Goal: Information Seeking & Learning: Check status

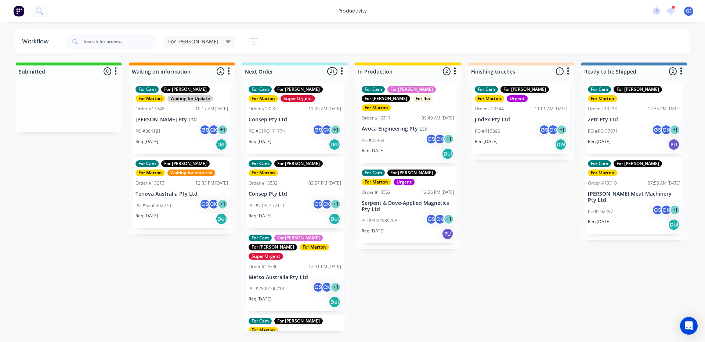
click at [403, 189] on div "Order #13352 12:26 PM [DATE]" at bounding box center [408, 192] width 93 height 7
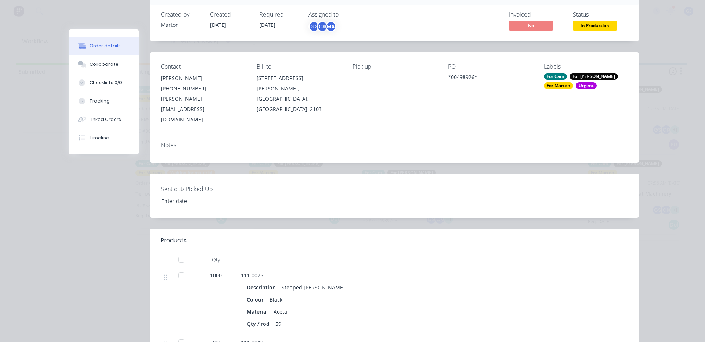
scroll to position [184, 0]
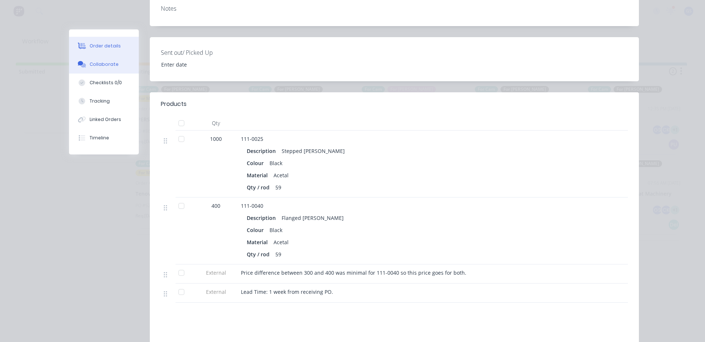
click at [112, 73] on button "Collaborate" at bounding box center [104, 64] width 70 height 18
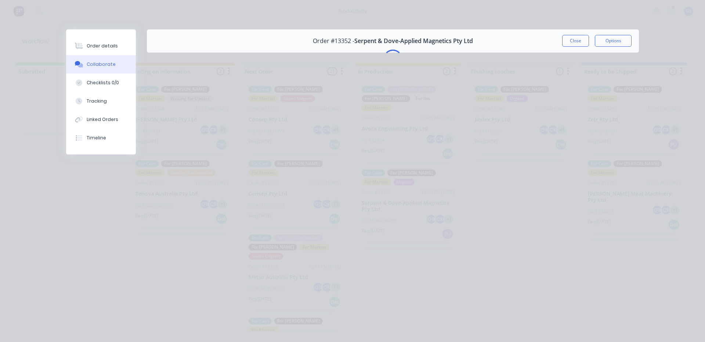
scroll to position [0, 0]
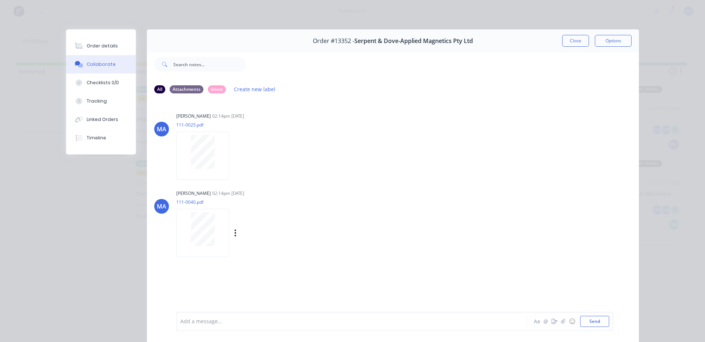
click at [213, 226] on div at bounding box center [203, 229] width 46 height 34
click at [565, 41] on button "Close" at bounding box center [575, 41] width 27 height 12
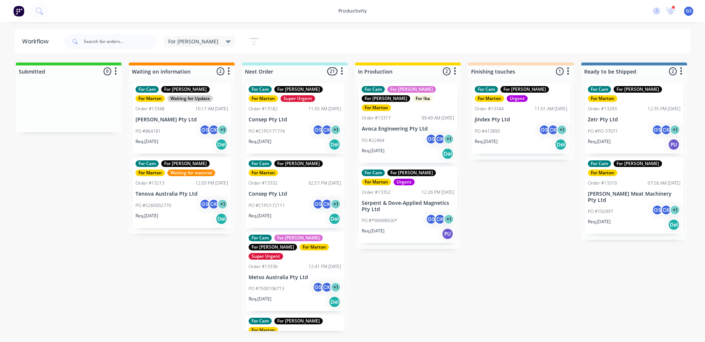
click at [293, 125] on div "PO #C1PO171774 GS CK + 1" at bounding box center [295, 131] width 93 height 14
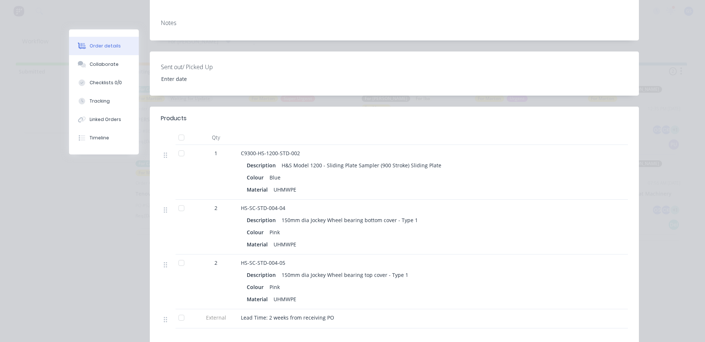
scroll to position [294, 0]
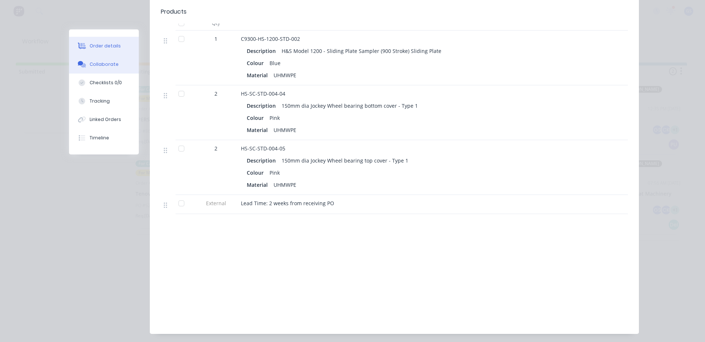
click at [108, 69] on button "Collaborate" at bounding box center [104, 64] width 70 height 18
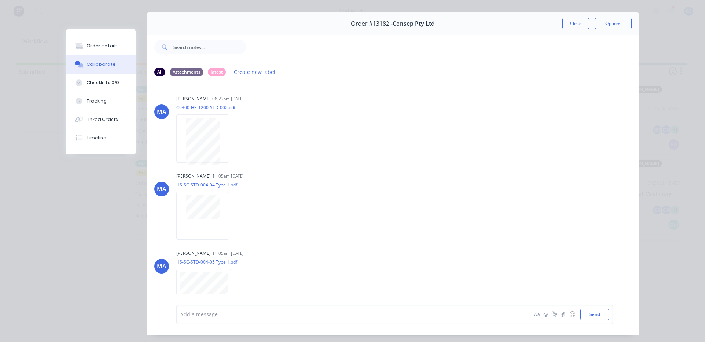
scroll to position [0, 0]
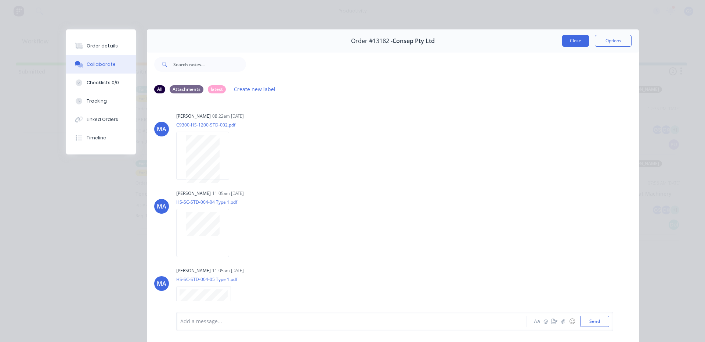
click at [568, 42] on button "Close" at bounding box center [575, 41] width 27 height 12
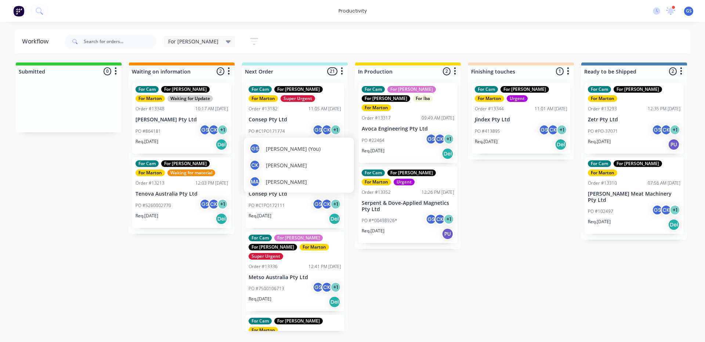
click at [295, 182] on span "Marton Agocs" at bounding box center [286, 182] width 41 height 8
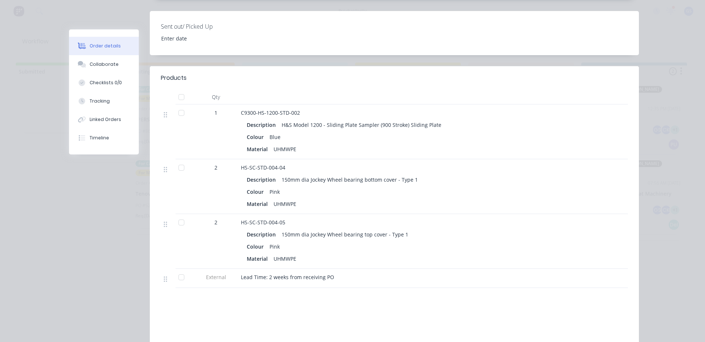
scroll to position [220, 0]
click at [111, 63] on div "Collaborate" at bounding box center [104, 64] width 29 height 7
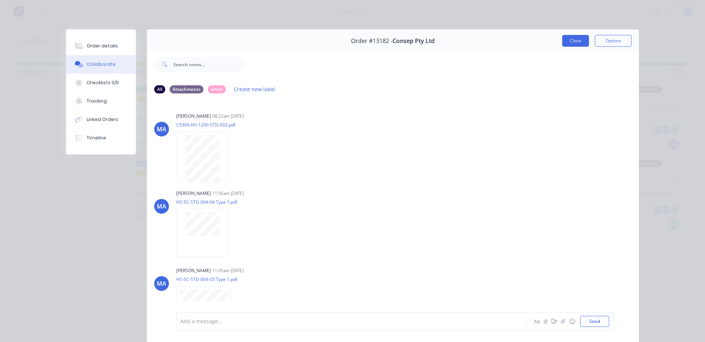
click at [567, 38] on button "Close" at bounding box center [575, 41] width 27 height 12
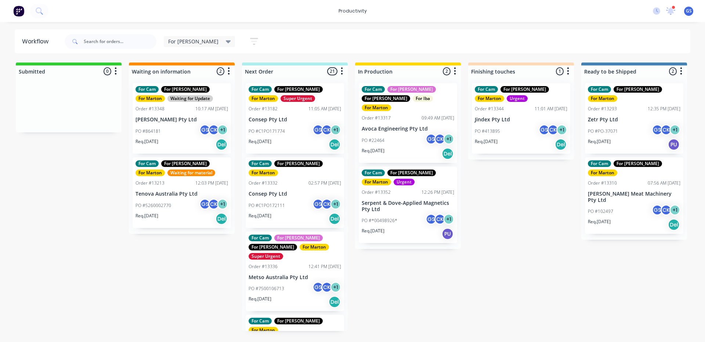
click at [295, 121] on p "Consep Pty Ltd" at bounding box center [295, 119] width 93 height 6
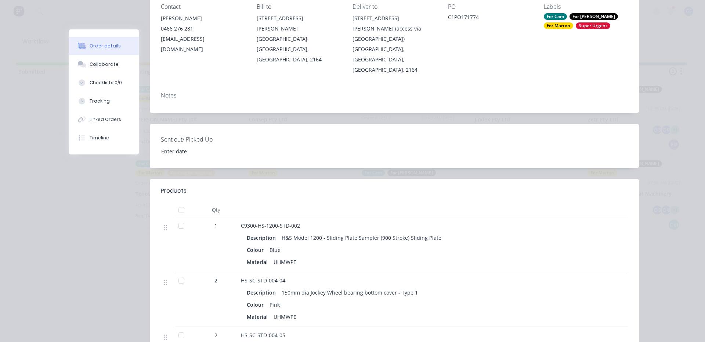
scroll to position [37, 0]
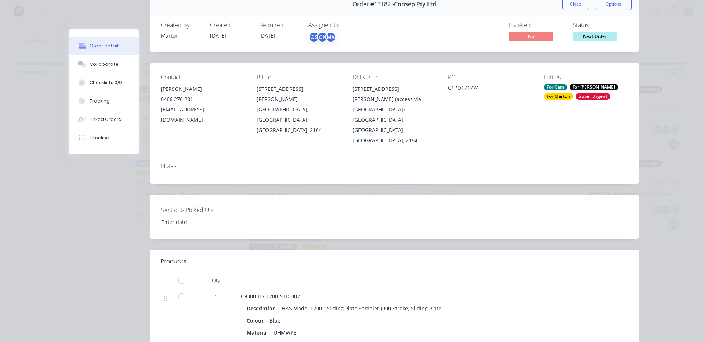
click at [575, 4] on button "Close" at bounding box center [575, 4] width 27 height 12
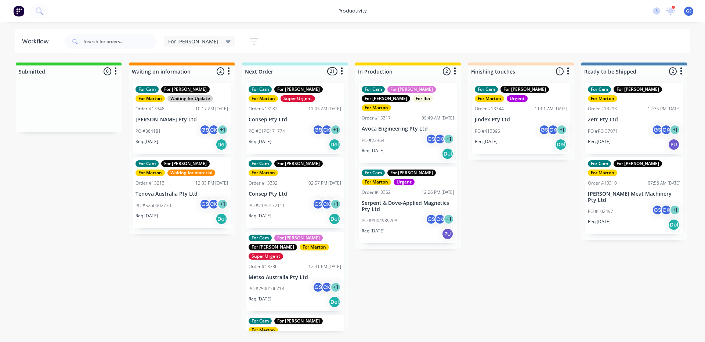
click at [288, 198] on div "PO #C1PO172111 GS CK + 1" at bounding box center [295, 205] width 93 height 14
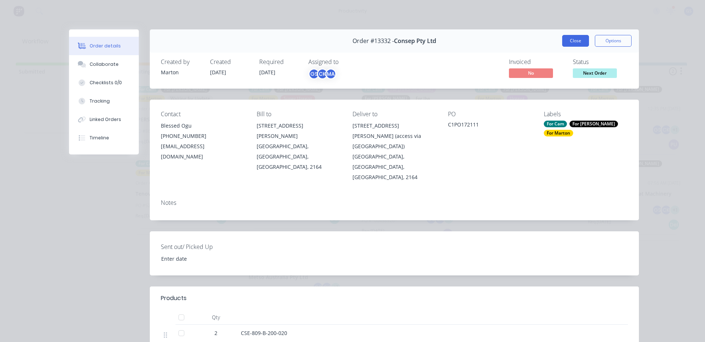
click at [565, 42] on button "Close" at bounding box center [575, 41] width 27 height 12
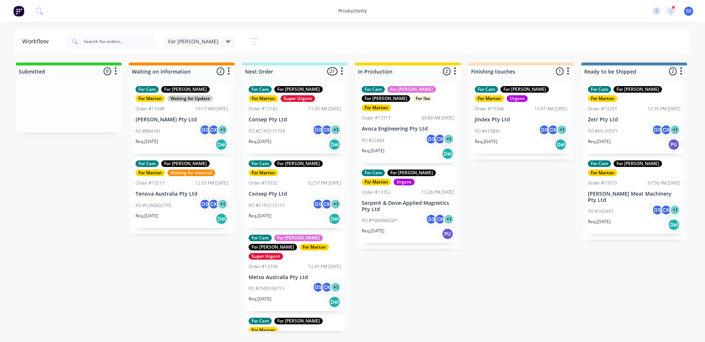
click at [286, 107] on div "Order #13182 11:05 AM 26/09/25" at bounding box center [295, 108] width 93 height 7
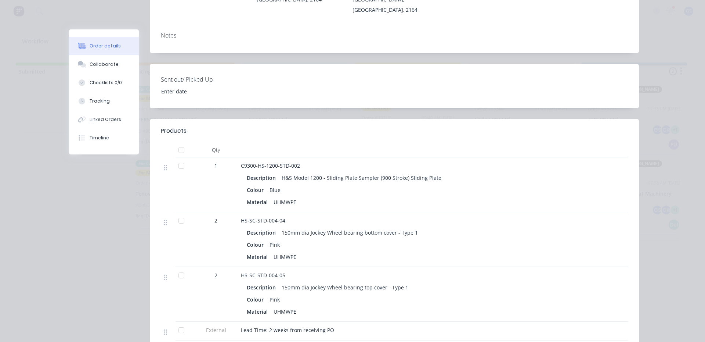
scroll to position [0, 0]
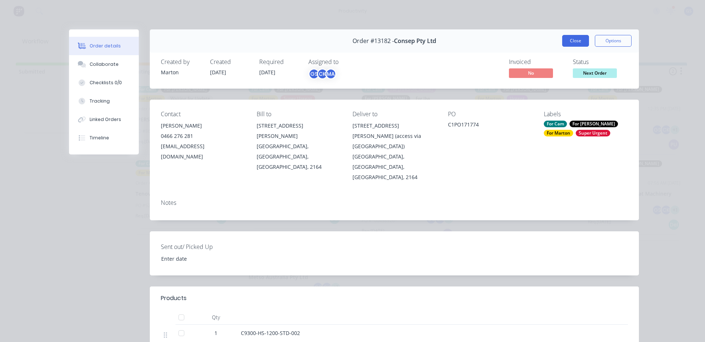
click at [576, 44] on button "Close" at bounding box center [575, 41] width 27 height 12
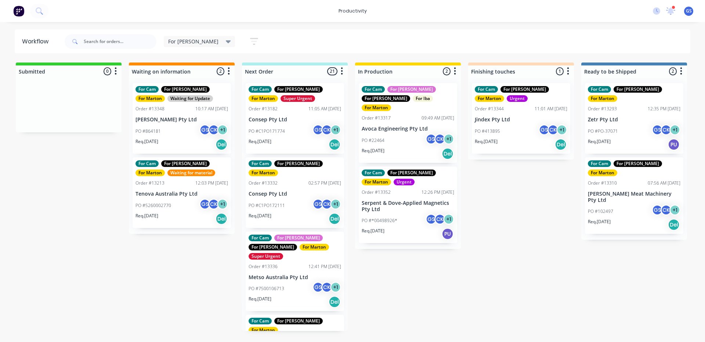
scroll to position [73, 0]
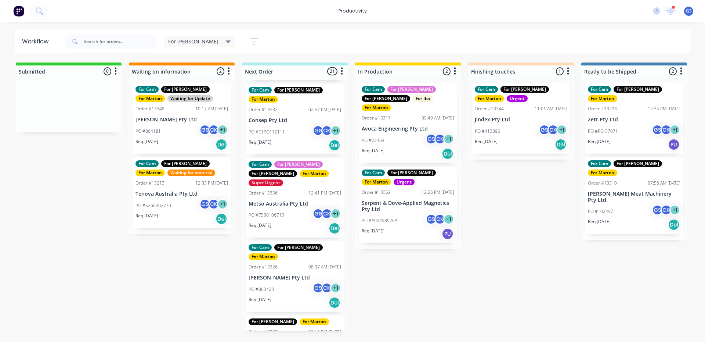
click at [283, 212] on p "PO #7500106713" at bounding box center [267, 215] width 36 height 7
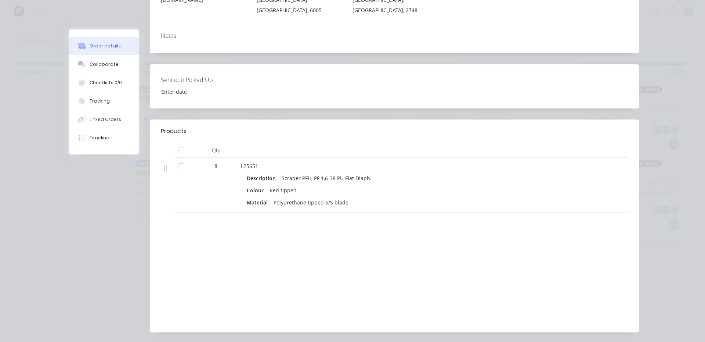
scroll to position [147, 0]
click at [110, 65] on div "Collaborate" at bounding box center [104, 64] width 29 height 7
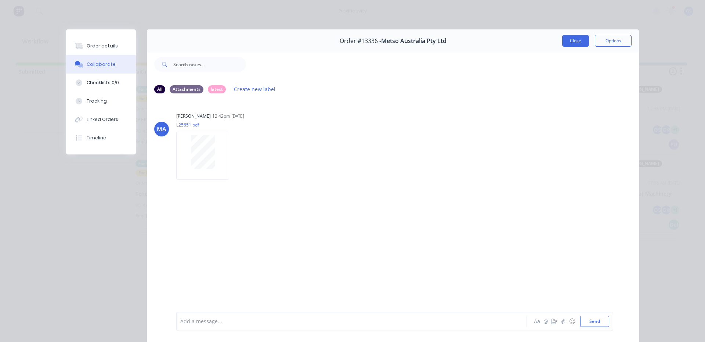
click at [570, 42] on button "Close" at bounding box center [575, 41] width 27 height 12
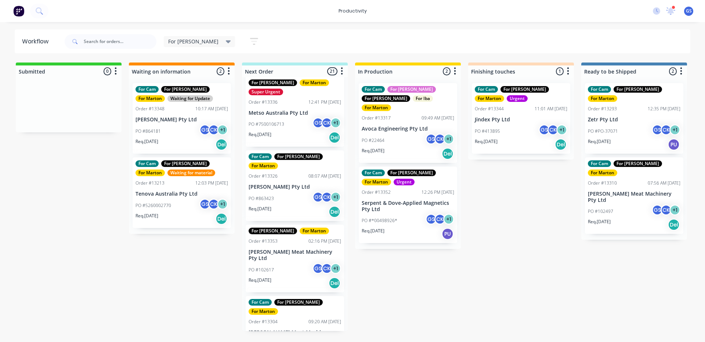
scroll to position [184, 0]
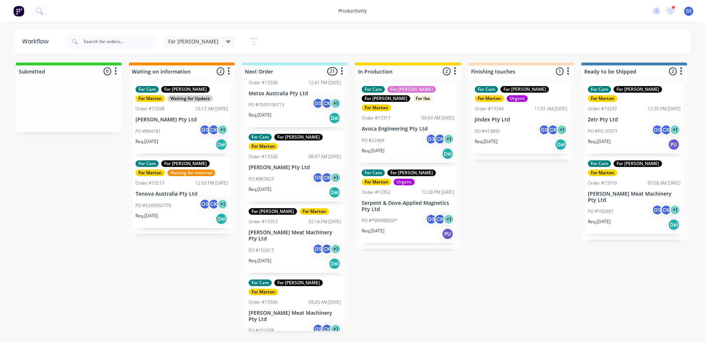
click at [303, 186] on div "Req. 02/10/25 Del" at bounding box center [295, 192] width 93 height 12
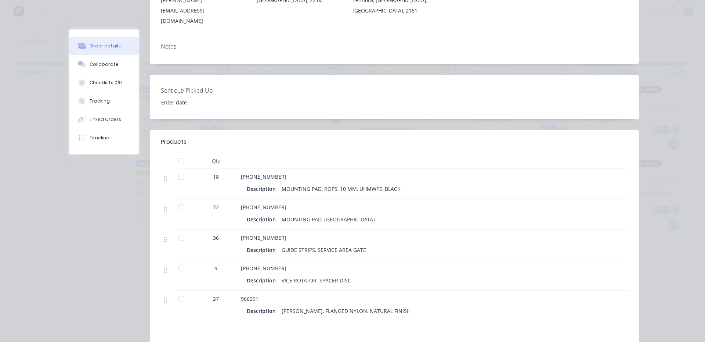
scroll to position [0, 0]
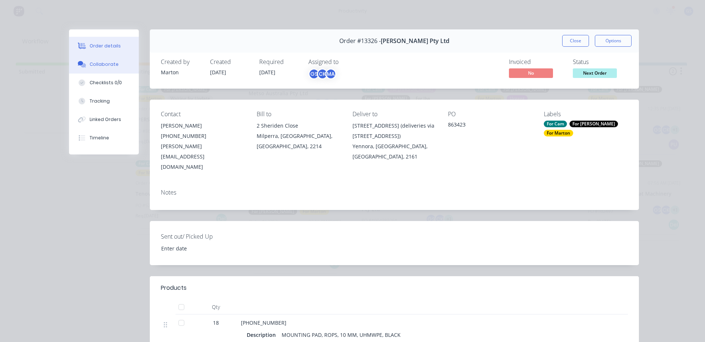
click at [97, 68] on button "Collaborate" at bounding box center [104, 64] width 70 height 18
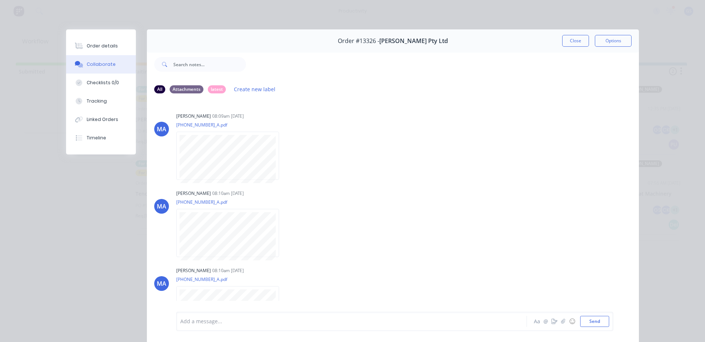
click at [563, 34] on div "Order #13326 - G.H. Varley Pty Ltd Close Options" at bounding box center [393, 40] width 492 height 23
click at [564, 37] on button "Close" at bounding box center [575, 41] width 27 height 12
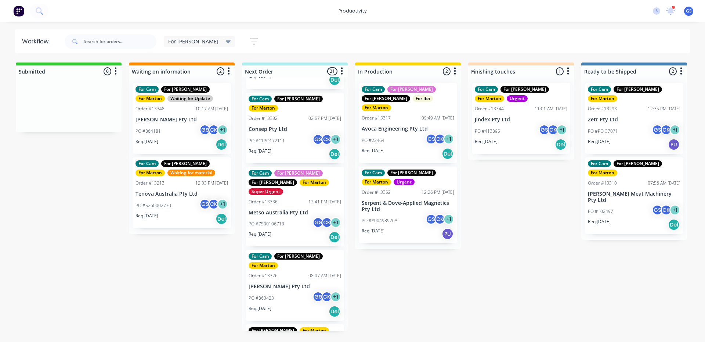
scroll to position [184, 0]
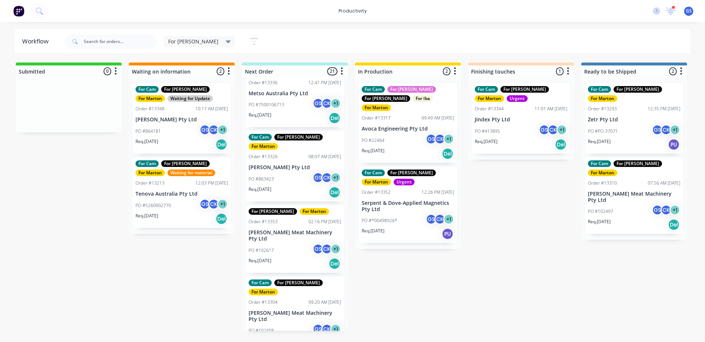
click at [288, 229] on p "[PERSON_NAME] Meat Machinery Pty Ltd" at bounding box center [295, 235] width 93 height 12
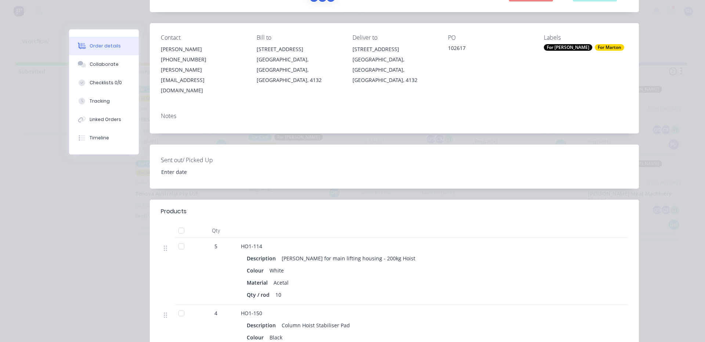
scroll to position [147, 0]
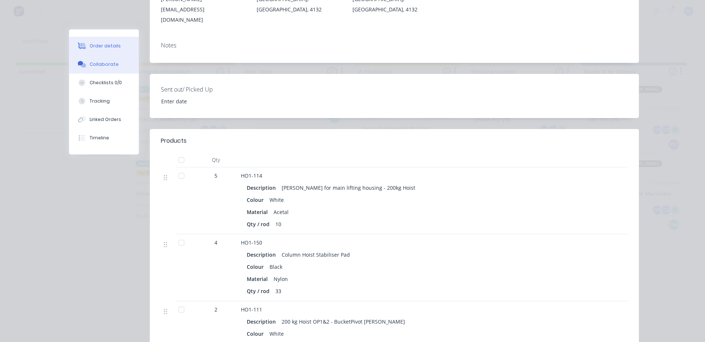
click at [95, 65] on div "Collaborate" at bounding box center [104, 64] width 29 height 7
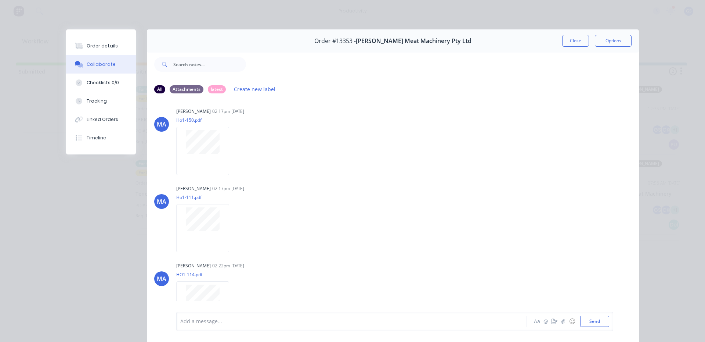
scroll to position [0, 0]
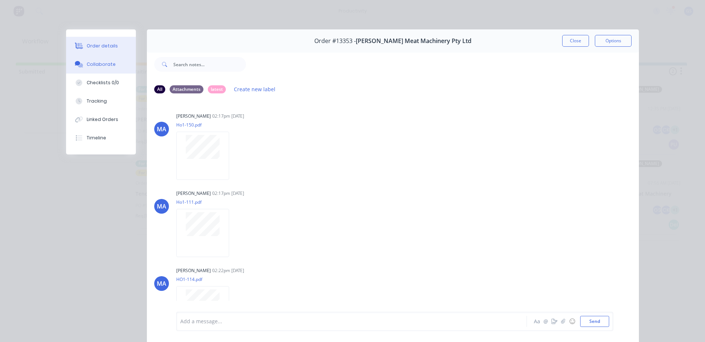
click at [117, 44] on button "Order details" at bounding box center [101, 46] width 70 height 18
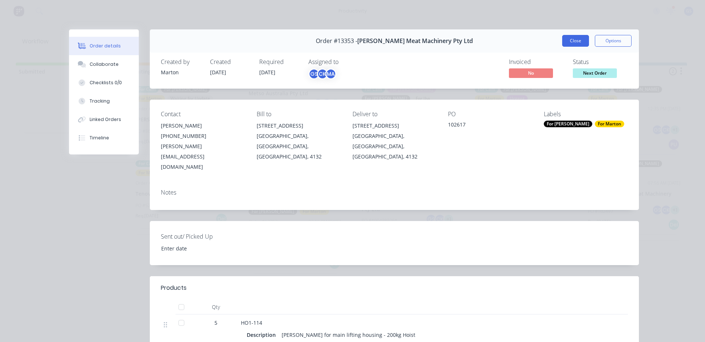
click at [563, 41] on button "Close" at bounding box center [575, 41] width 27 height 12
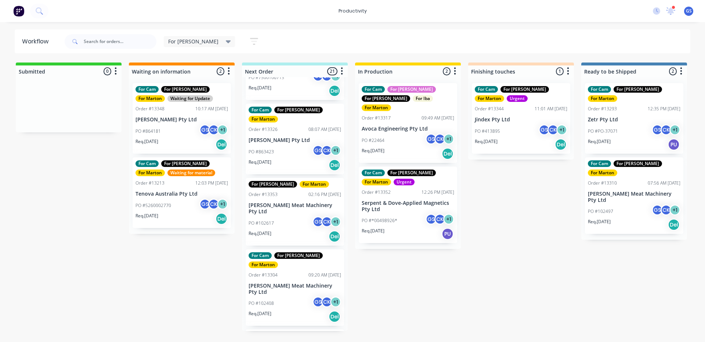
scroll to position [257, 0]
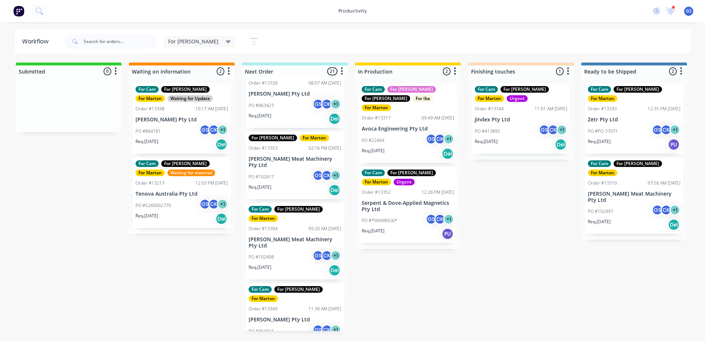
click at [282, 250] on div "PO #102408 GS CK + 1" at bounding box center [295, 257] width 93 height 14
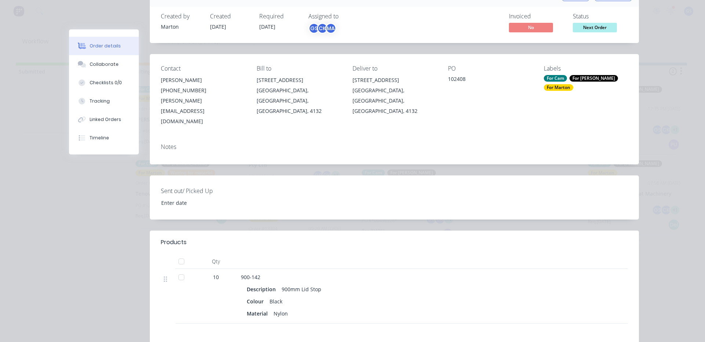
scroll to position [147, 0]
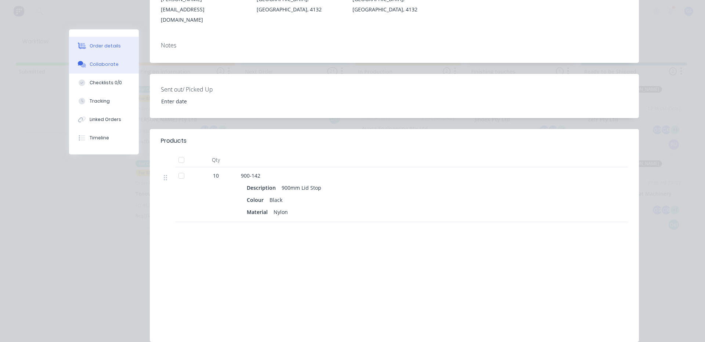
click at [117, 65] on button "Collaborate" at bounding box center [104, 64] width 70 height 18
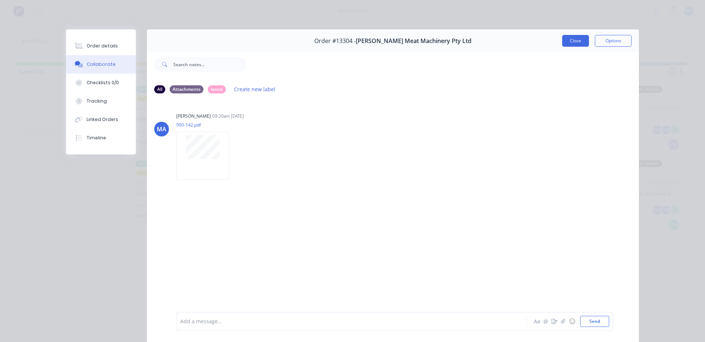
click at [569, 39] on button "Close" at bounding box center [575, 41] width 27 height 12
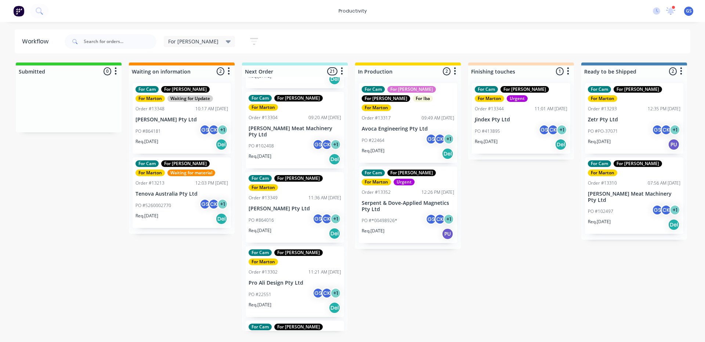
scroll to position [367, 0]
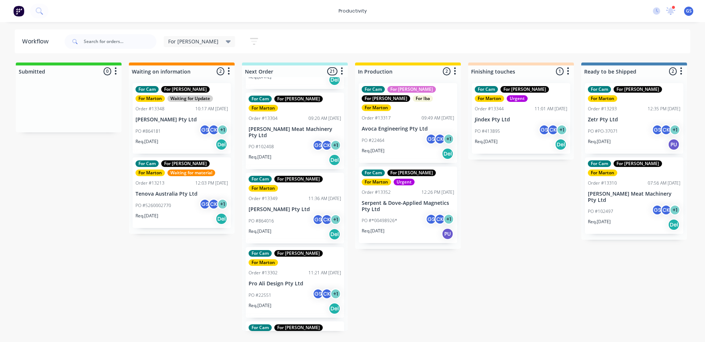
click at [306, 288] on div "PO #22551 GS CK + 1" at bounding box center [295, 295] width 93 height 14
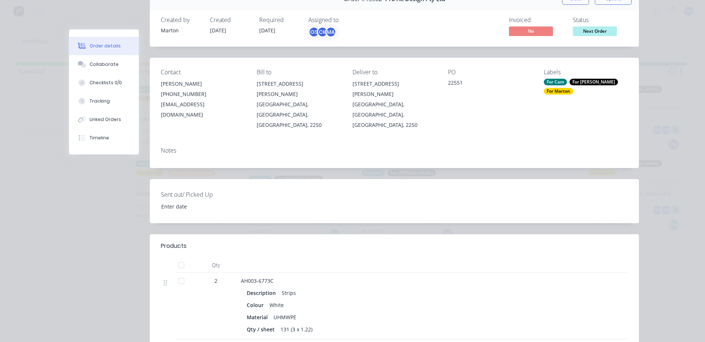
scroll to position [110, 0]
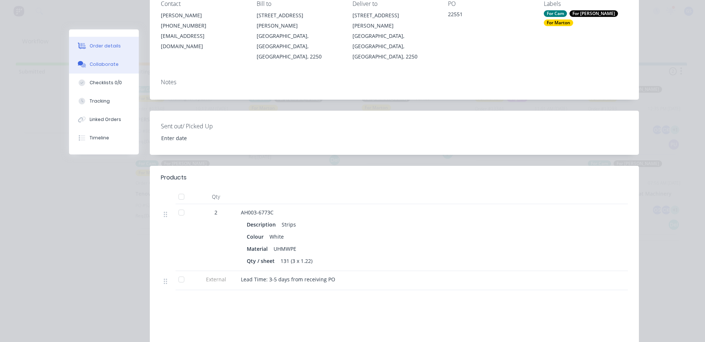
click at [109, 62] on div "Collaborate" at bounding box center [104, 64] width 29 height 7
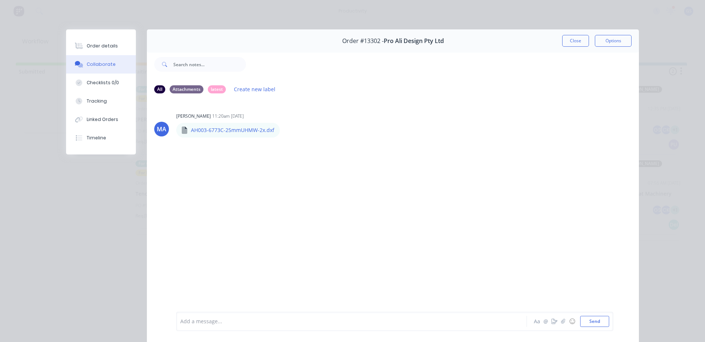
drag, startPoint x: 109, startPoint y: 49, endPoint x: 147, endPoint y: 55, distance: 38.0
click at [110, 48] on div "Order details" at bounding box center [102, 46] width 31 height 7
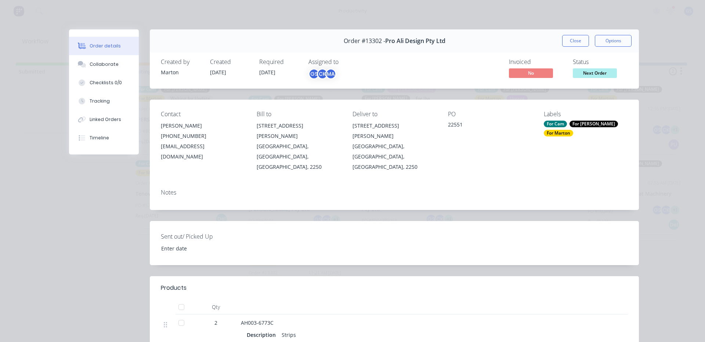
click at [574, 42] on button "Close" at bounding box center [575, 41] width 27 height 12
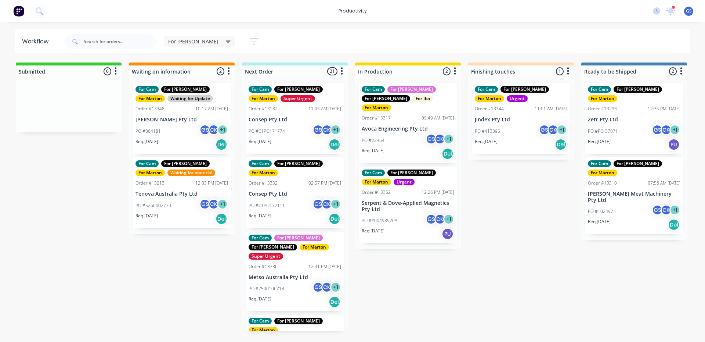
drag, startPoint x: 285, startPoint y: 190, endPoint x: 285, endPoint y: 185, distance: 4.8
click at [285, 187] on div "For Cam For Gary For Marton Super Urgent Order #13182 11:05 AM 26/09/25 Consep …" at bounding box center [295, 203] width 106 height 253
click at [307, 118] on p "Consep Pty Ltd" at bounding box center [295, 119] width 93 height 6
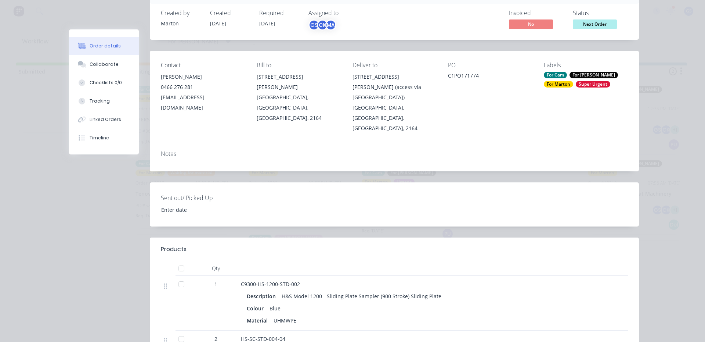
scroll to position [184, 0]
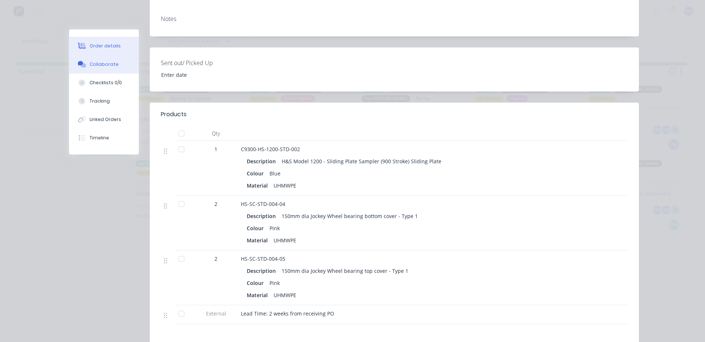
click at [119, 67] on button "Collaborate" at bounding box center [104, 64] width 70 height 18
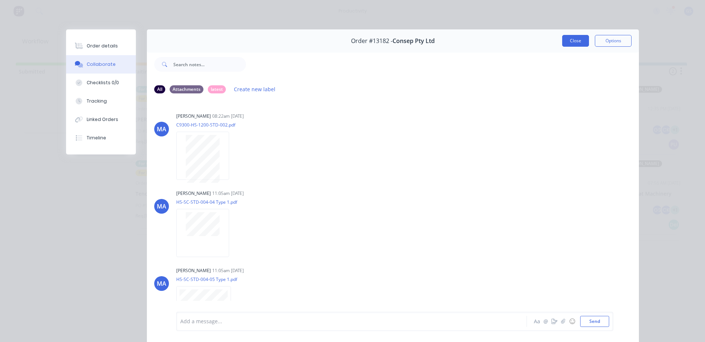
click at [567, 39] on button "Close" at bounding box center [575, 41] width 27 height 12
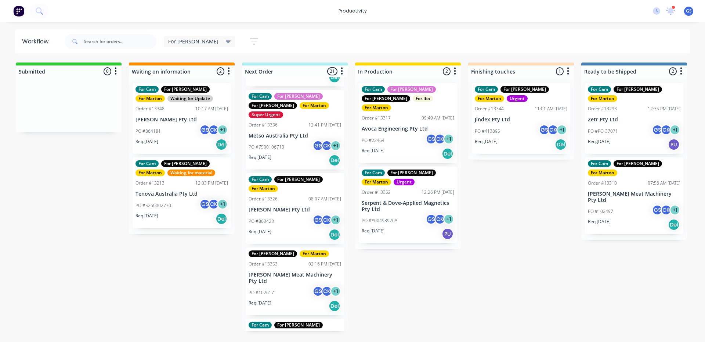
scroll to position [184, 0]
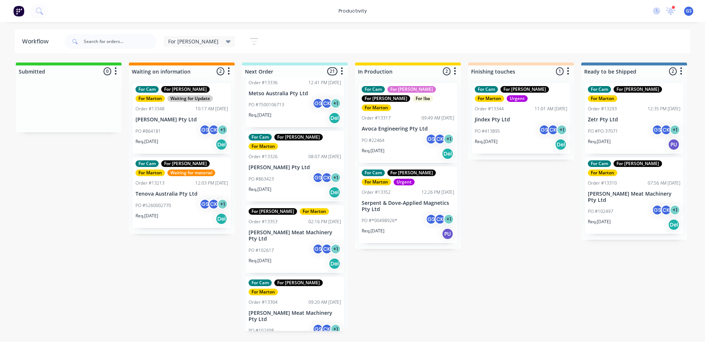
click at [296, 172] on div "PO #863423 GS CK + 1" at bounding box center [295, 179] width 93 height 14
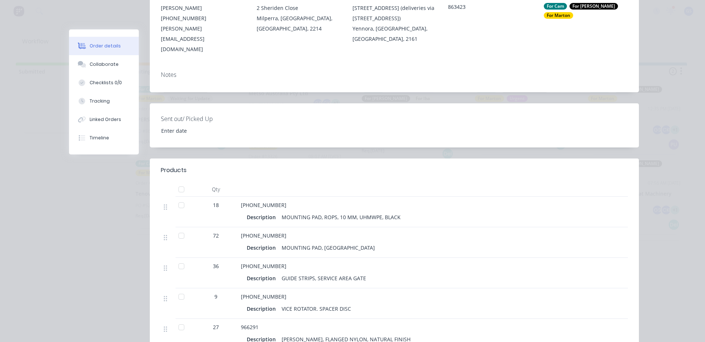
scroll to position [147, 0]
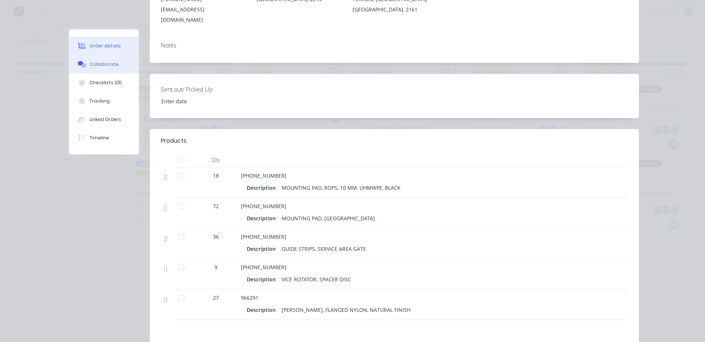
click at [119, 68] on button "Collaborate" at bounding box center [104, 64] width 70 height 18
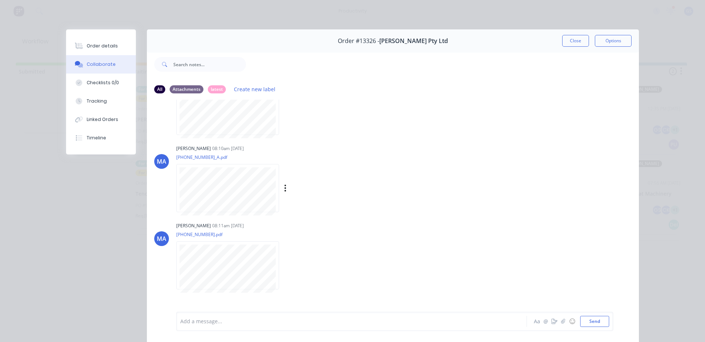
scroll to position [0, 0]
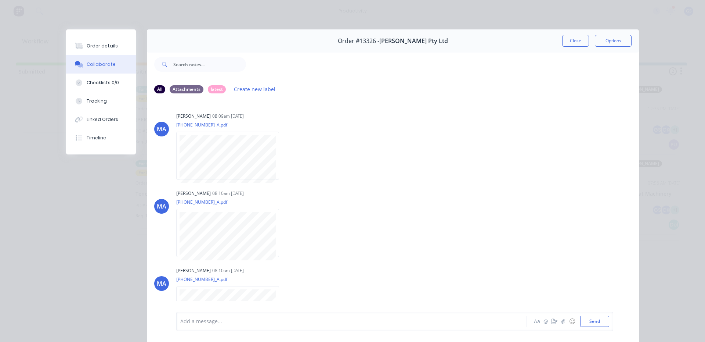
click at [580, 40] on button "Close" at bounding box center [575, 41] width 27 height 12
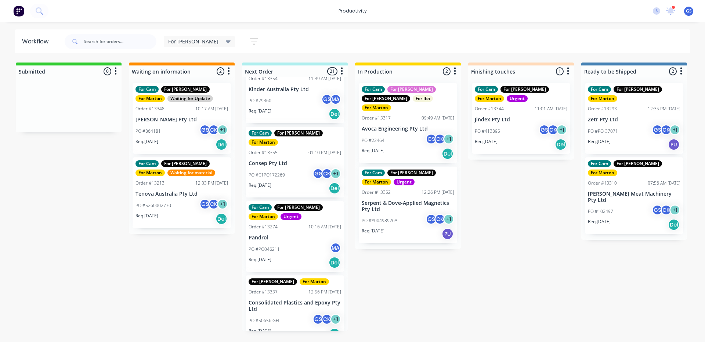
scroll to position [914, 0]
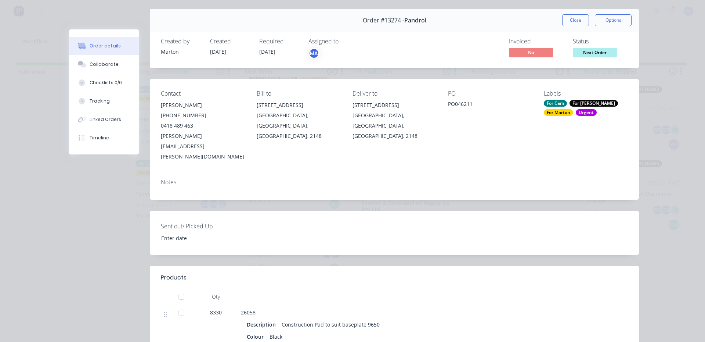
scroll to position [0, 0]
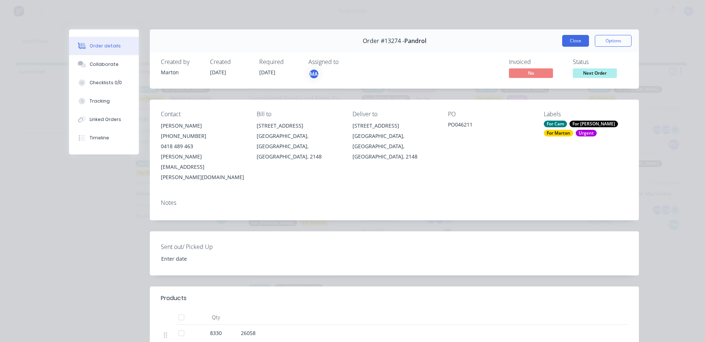
drag, startPoint x: 569, startPoint y: 39, endPoint x: 566, endPoint y: 61, distance: 22.1
click at [569, 40] on button "Close" at bounding box center [575, 41] width 27 height 12
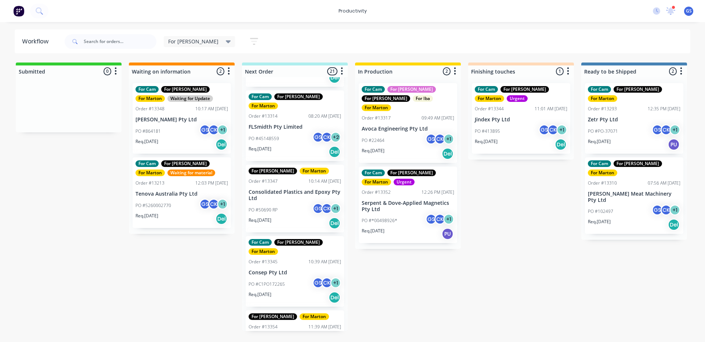
scroll to position [955, 0]
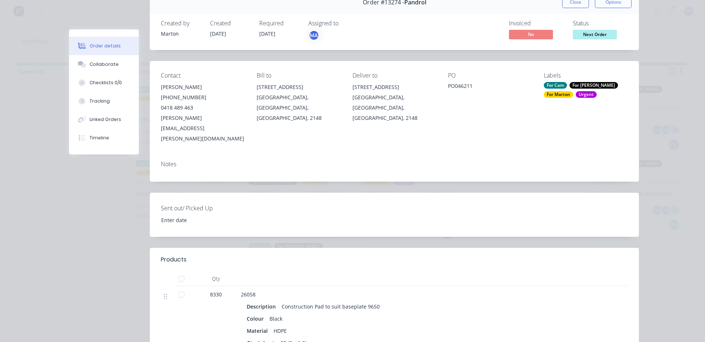
scroll to position [0, 0]
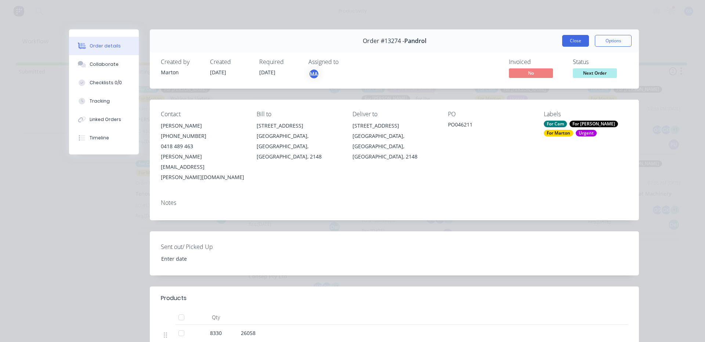
drag, startPoint x: 568, startPoint y: 42, endPoint x: 554, endPoint y: 56, distance: 20.5
click at [568, 43] on button "Close" at bounding box center [575, 41] width 27 height 12
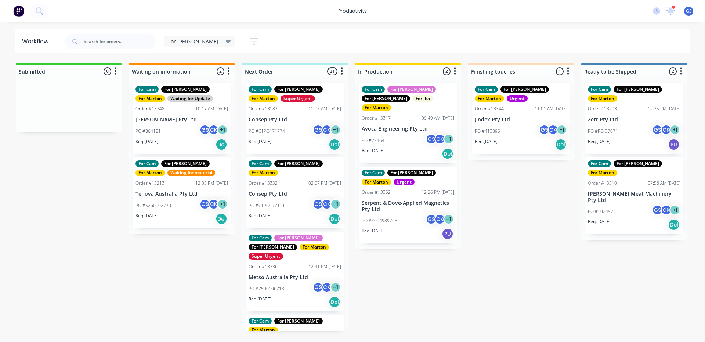
click at [287, 281] on div "PO #7500106713 GS CK + 1" at bounding box center [295, 288] width 93 height 14
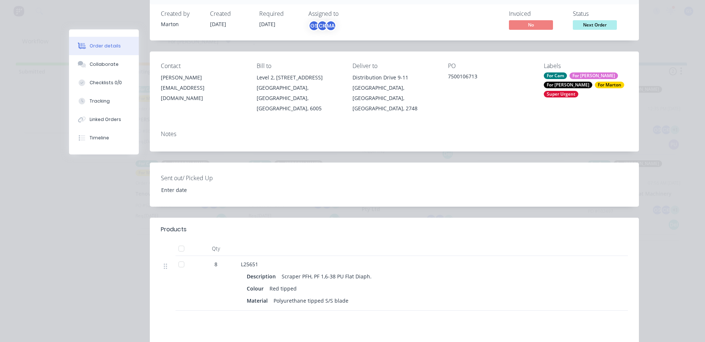
scroll to position [147, 0]
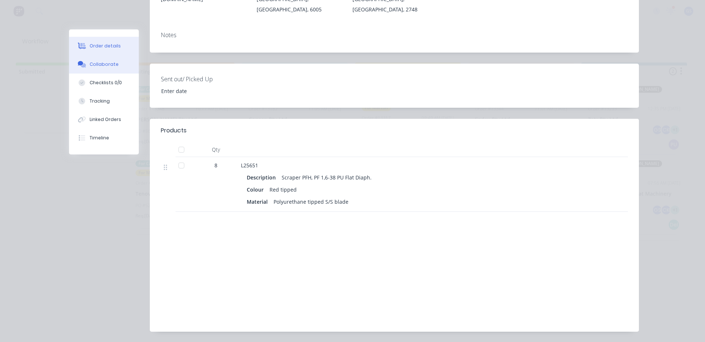
click at [93, 62] on div "Collaborate" at bounding box center [104, 64] width 29 height 7
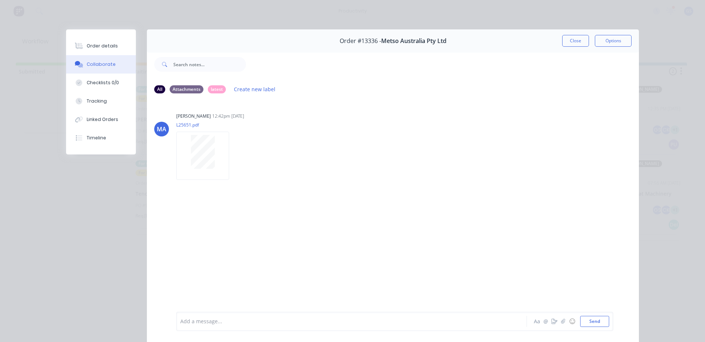
click at [103, 55] on button "Collaborate" at bounding box center [101, 64] width 70 height 18
click at [573, 38] on button "Close" at bounding box center [575, 41] width 27 height 12
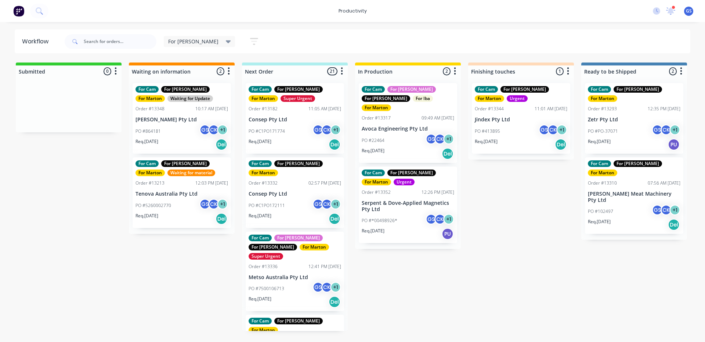
click at [420, 200] on p "Serpent & Dove-Applied Magnetics Pty Ltd" at bounding box center [408, 206] width 93 height 12
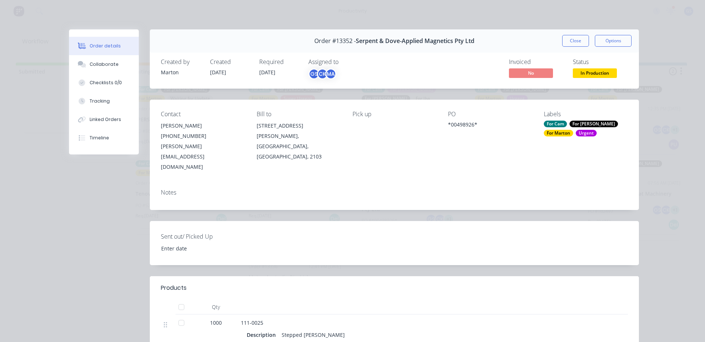
click at [562, 43] on button "Close" at bounding box center [575, 41] width 27 height 12
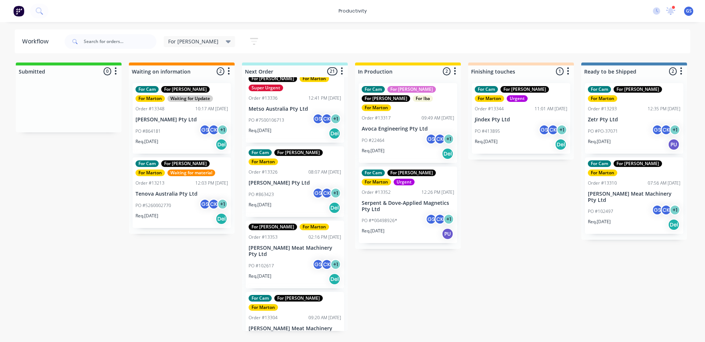
scroll to position [184, 0]
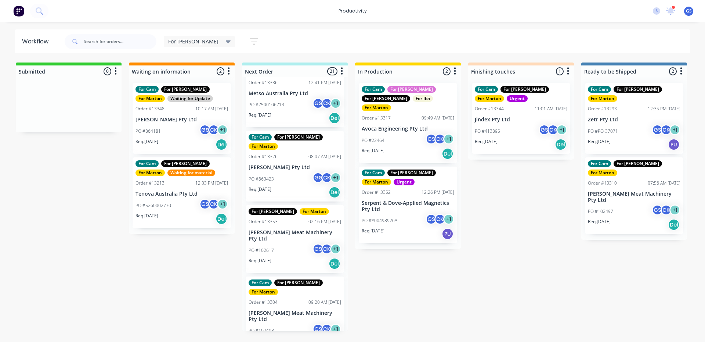
click at [273, 247] on p "PO #102617" at bounding box center [261, 250] width 25 height 7
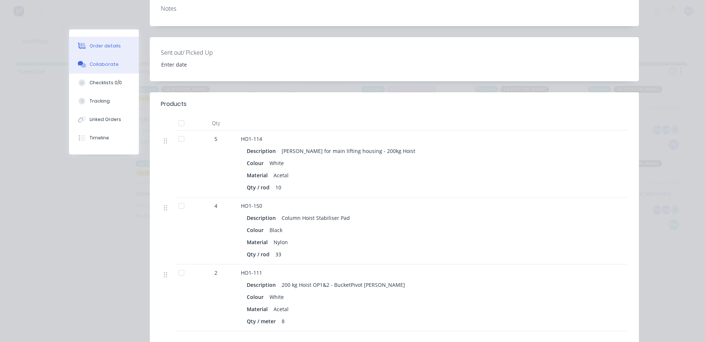
drag, startPoint x: 107, startPoint y: 66, endPoint x: 111, endPoint y: 65, distance: 4.4
click at [107, 66] on div "Collaborate" at bounding box center [104, 64] width 29 height 7
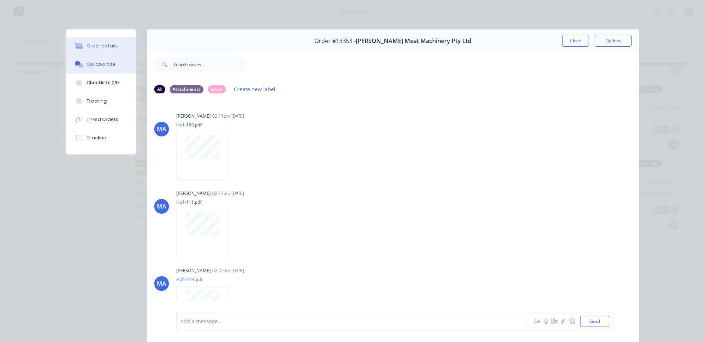
drag, startPoint x: 127, startPoint y: 53, endPoint x: 145, endPoint y: 62, distance: 20.2
click at [126, 53] on button "Order details" at bounding box center [101, 46] width 70 height 18
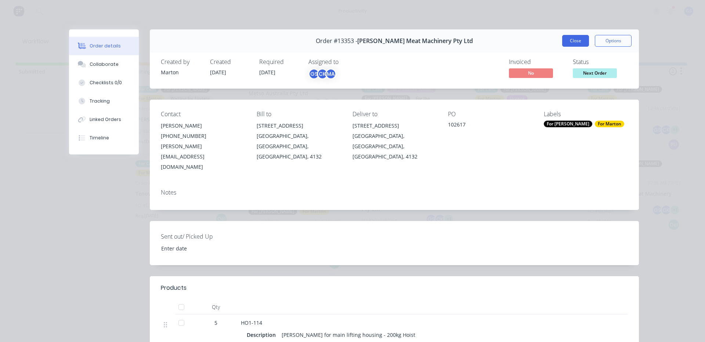
click at [567, 42] on button "Close" at bounding box center [575, 41] width 27 height 12
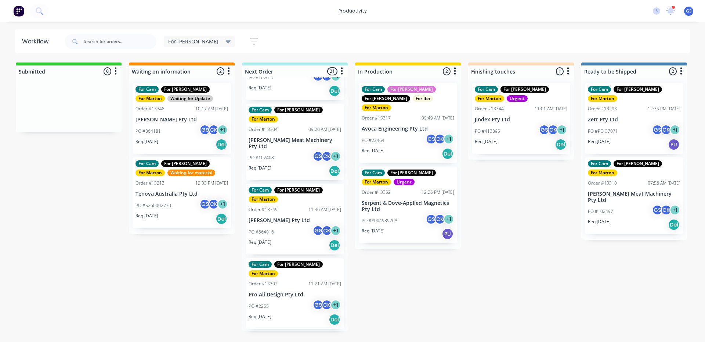
scroll to position [326, 0]
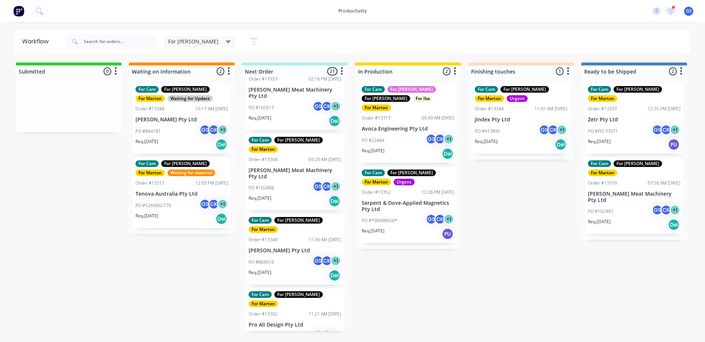
click at [294, 321] on p "Pro Ali Design Pty Ltd" at bounding box center [295, 324] width 93 height 6
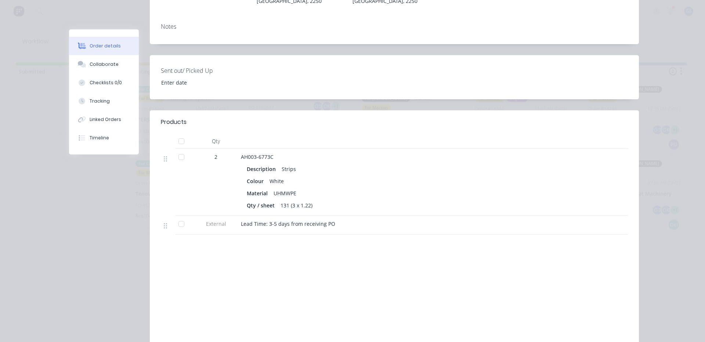
scroll to position [192, 0]
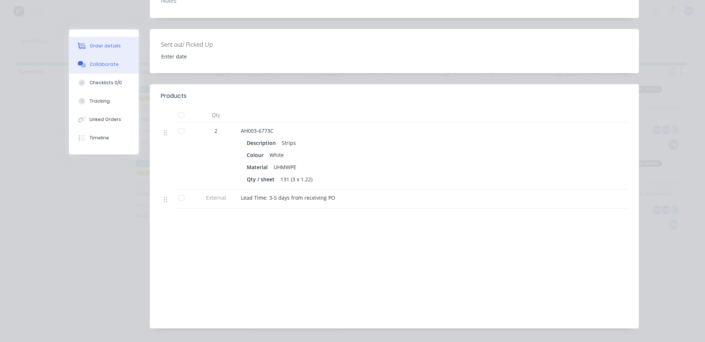
click at [122, 66] on button "Collaborate" at bounding box center [104, 64] width 70 height 18
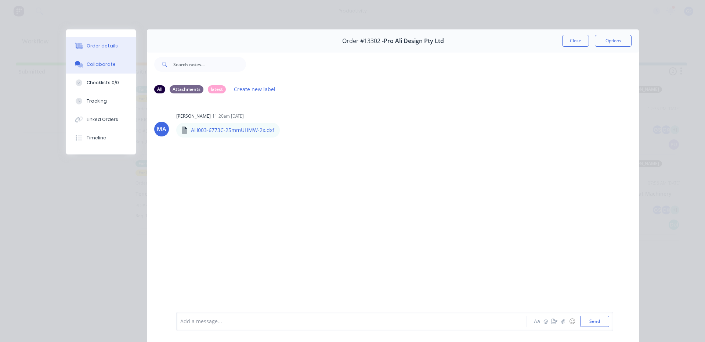
click at [126, 53] on button "Order details" at bounding box center [101, 46] width 70 height 18
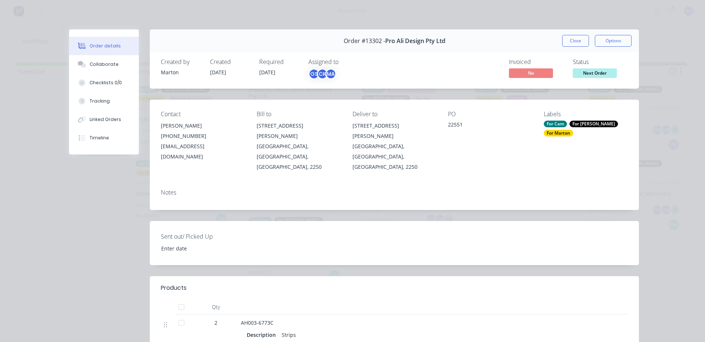
click at [559, 41] on div "Order #13302 - Pro Ali Design Pty Ltd Close Options" at bounding box center [394, 40] width 489 height 23
click at [563, 40] on button "Close" at bounding box center [575, 41] width 27 height 12
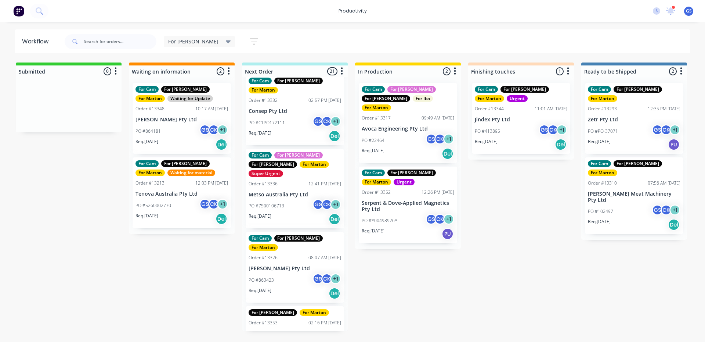
scroll to position [220, 0]
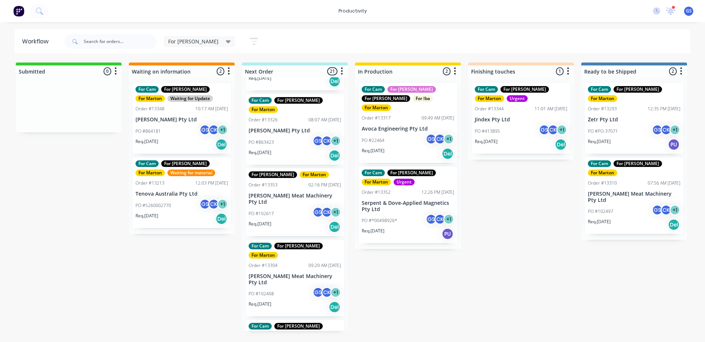
click at [302, 192] on p "[PERSON_NAME] Meat Machinery Pty Ltd" at bounding box center [295, 198] width 93 height 12
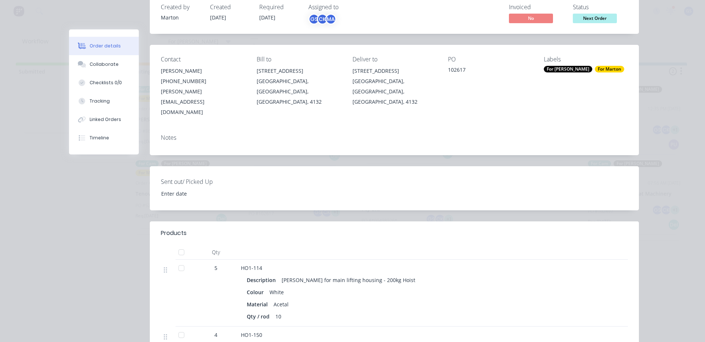
scroll to position [147, 0]
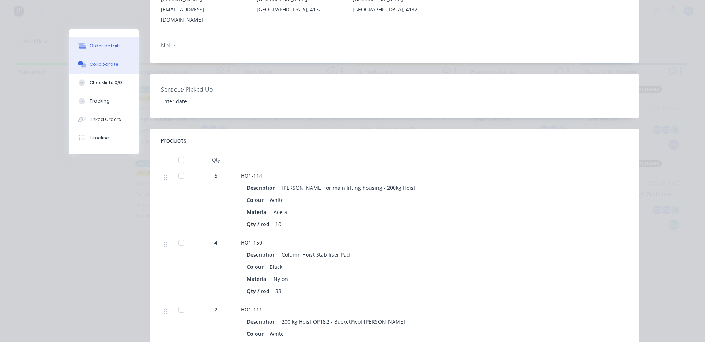
click at [97, 69] on button "Collaborate" at bounding box center [104, 64] width 70 height 18
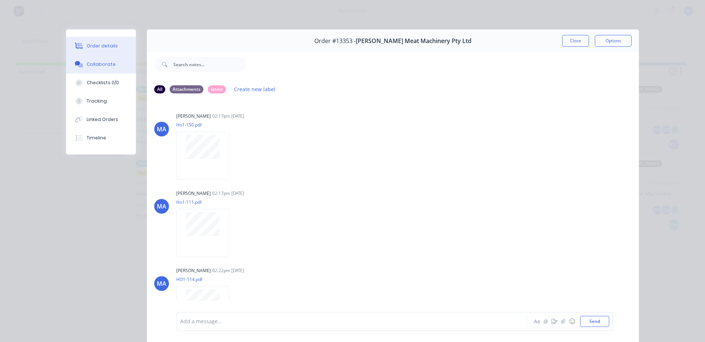
click at [110, 50] on button "Order details" at bounding box center [101, 46] width 70 height 18
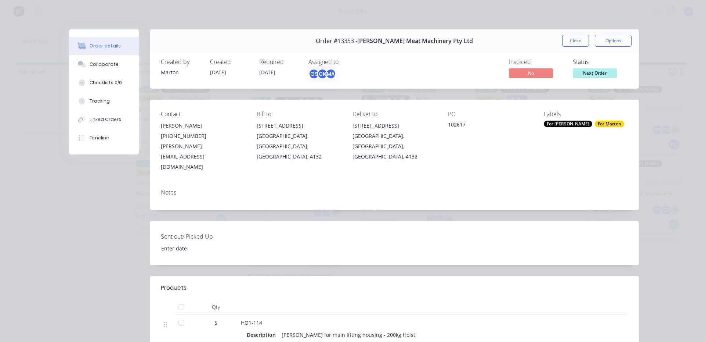
click at [573, 42] on button "Close" at bounding box center [575, 41] width 27 height 12
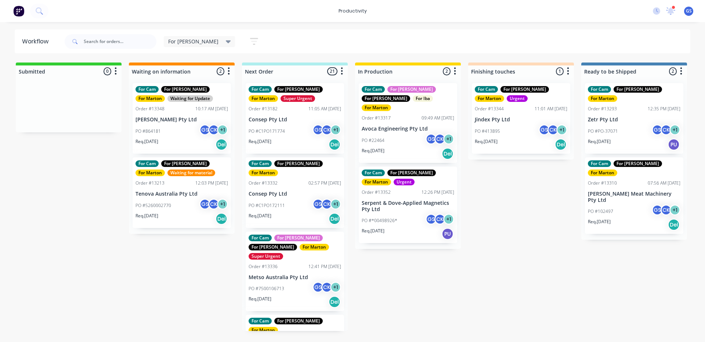
click at [287, 130] on div "PO #C1PO171774 GS CK + 1" at bounding box center [295, 131] width 93 height 14
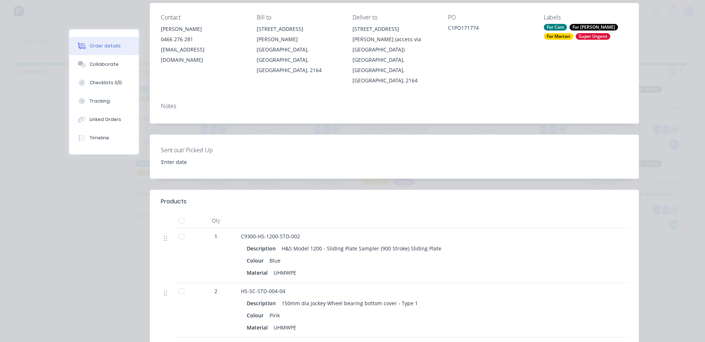
scroll to position [257, 0]
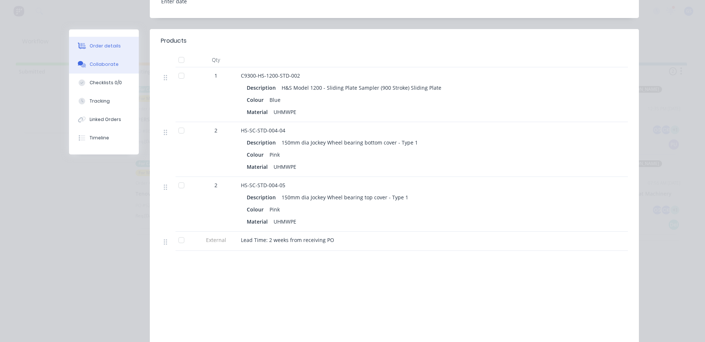
click at [106, 69] on button "Collaborate" at bounding box center [104, 64] width 70 height 18
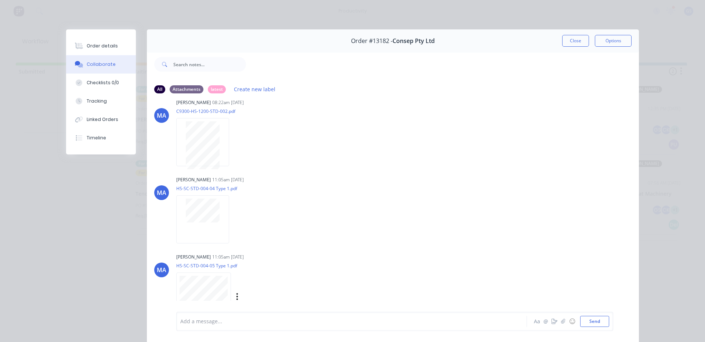
scroll to position [98, 0]
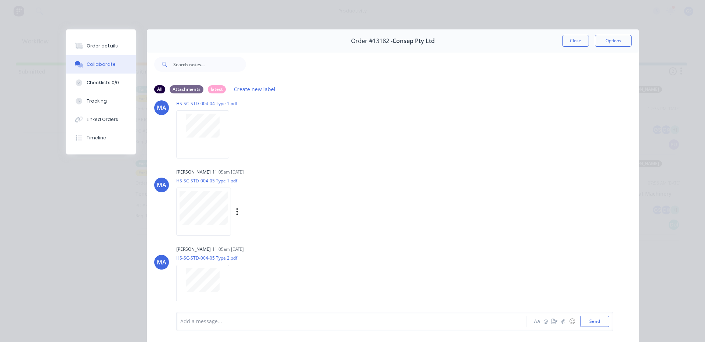
click at [208, 188] on div at bounding box center [203, 211] width 55 height 48
drag, startPoint x: 562, startPoint y: 38, endPoint x: 558, endPoint y: 37, distance: 3.8
click at [558, 37] on div "Order #13182 - Consep Pty Ltd Close Options" at bounding box center [393, 40] width 492 height 23
click at [563, 42] on button "Close" at bounding box center [575, 41] width 27 height 12
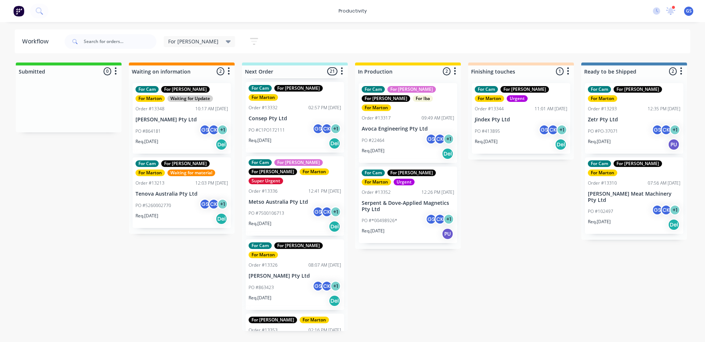
scroll to position [0, 0]
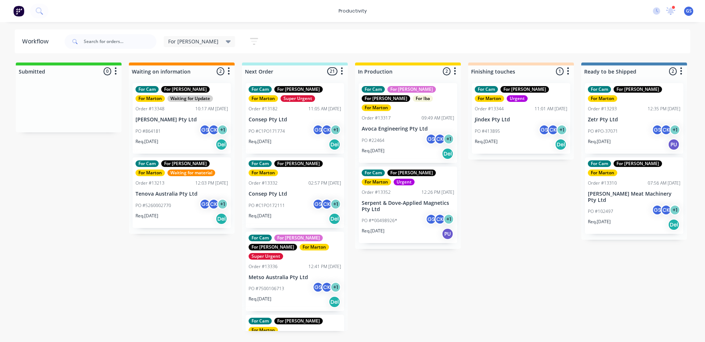
click at [271, 212] on p "Req. 30/09/25" at bounding box center [260, 215] width 23 height 7
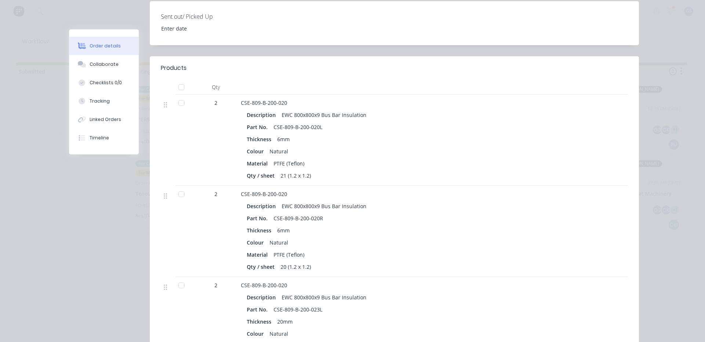
scroll to position [220, 0]
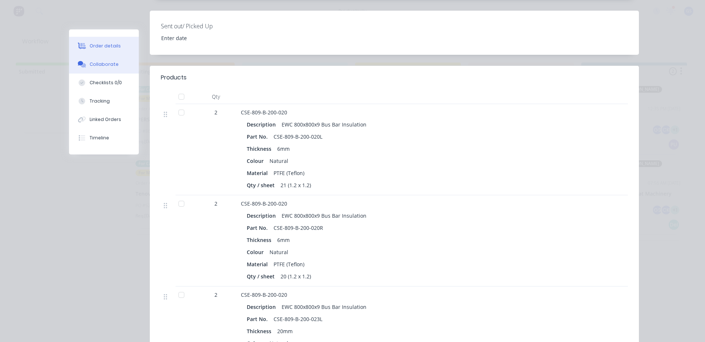
click at [116, 66] on button "Collaborate" at bounding box center [104, 64] width 70 height 18
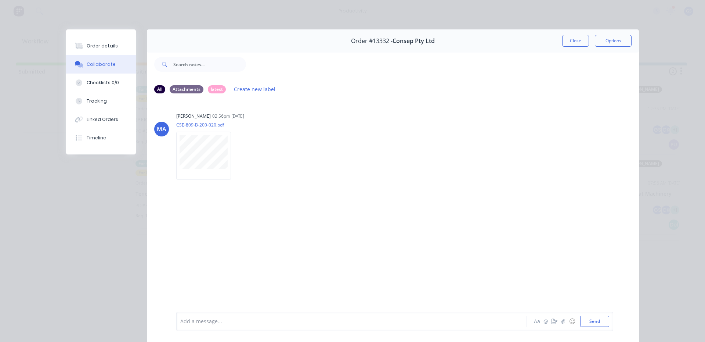
click at [574, 39] on button "Close" at bounding box center [575, 41] width 27 height 12
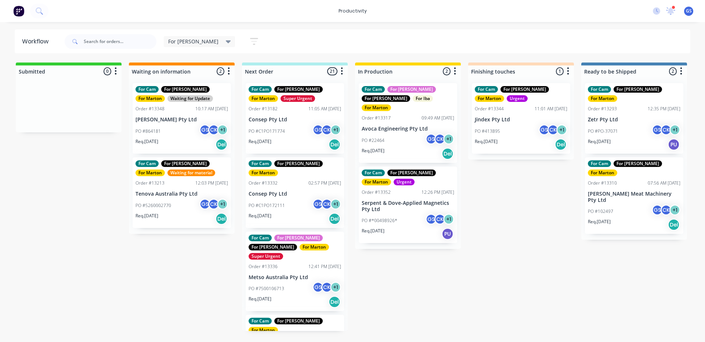
click at [298, 200] on div "PO #C1PO172111 GS CK + 1" at bounding box center [295, 205] width 93 height 14
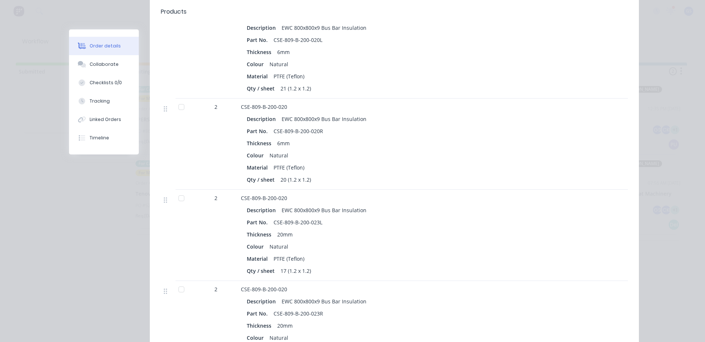
scroll to position [294, 0]
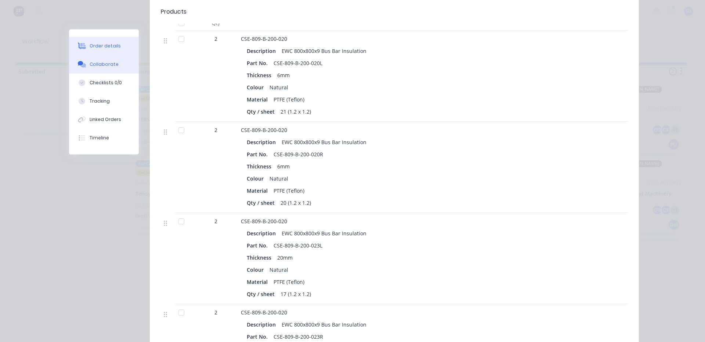
click at [113, 64] on div "Collaborate" at bounding box center [104, 64] width 29 height 7
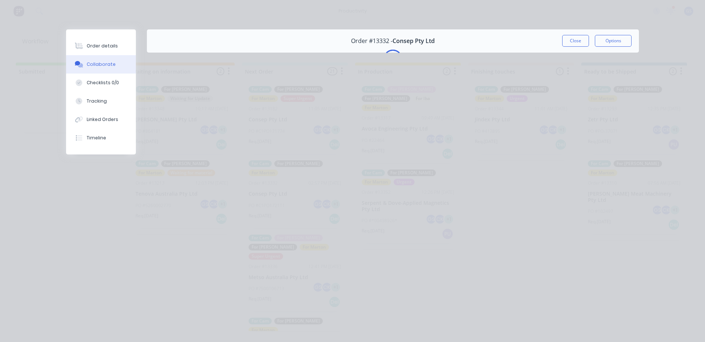
scroll to position [0, 0]
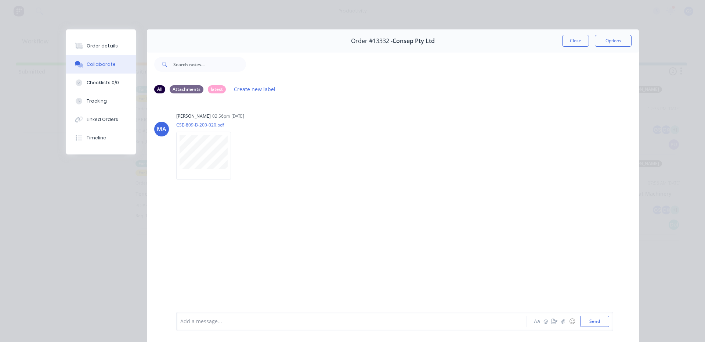
drag, startPoint x: 565, startPoint y: 44, endPoint x: 560, endPoint y: 38, distance: 7.1
click at [562, 39] on button "Close" at bounding box center [575, 41] width 27 height 12
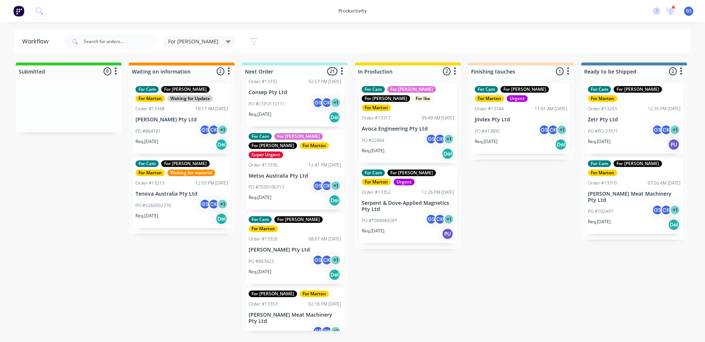
scroll to position [110, 0]
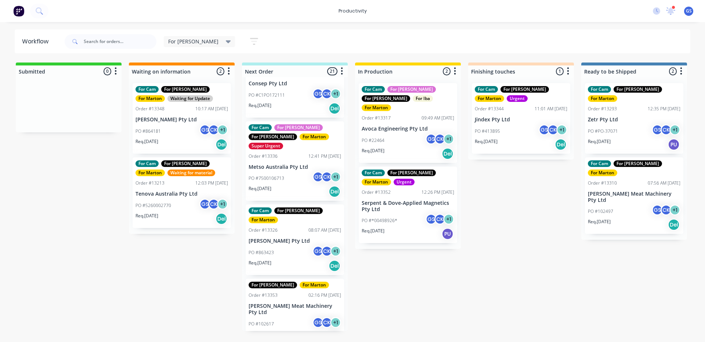
click at [271, 259] on p "Req. 02/10/25" at bounding box center [260, 262] width 23 height 7
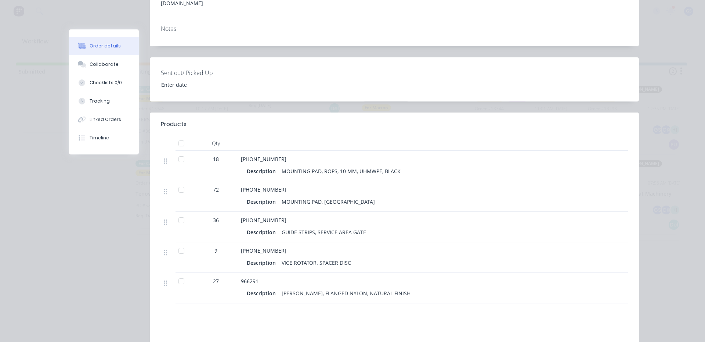
scroll to position [220, 0]
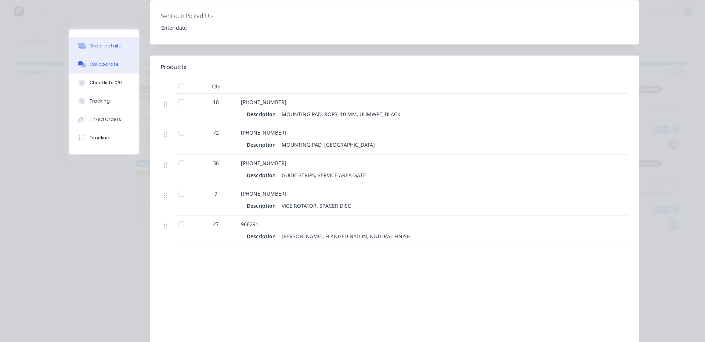
click at [94, 61] on div "Collaborate" at bounding box center [104, 64] width 29 height 7
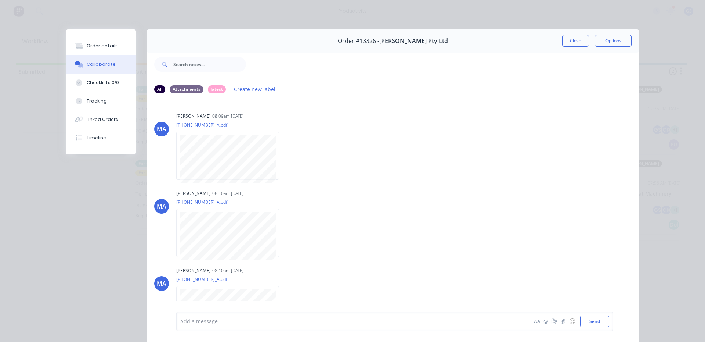
scroll to position [176, 0]
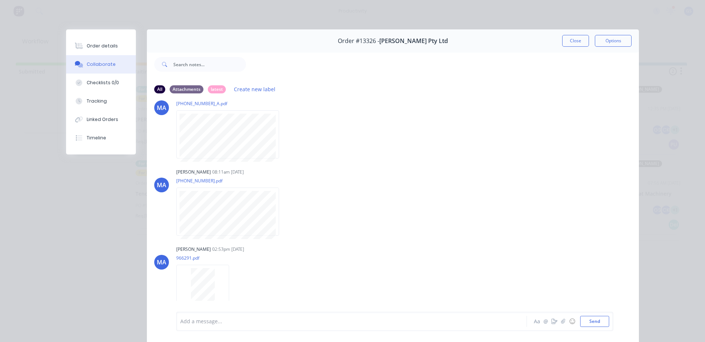
click at [566, 38] on button "Close" at bounding box center [575, 41] width 27 height 12
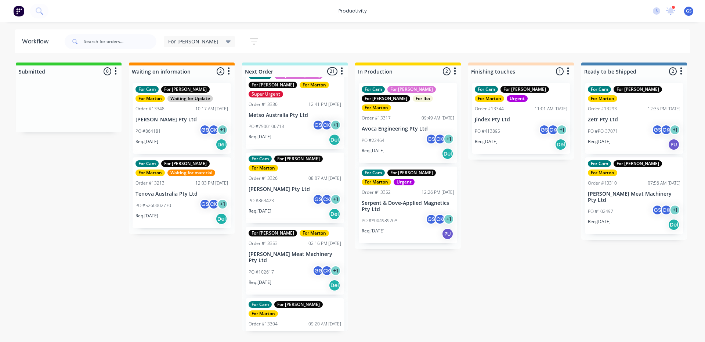
scroll to position [184, 0]
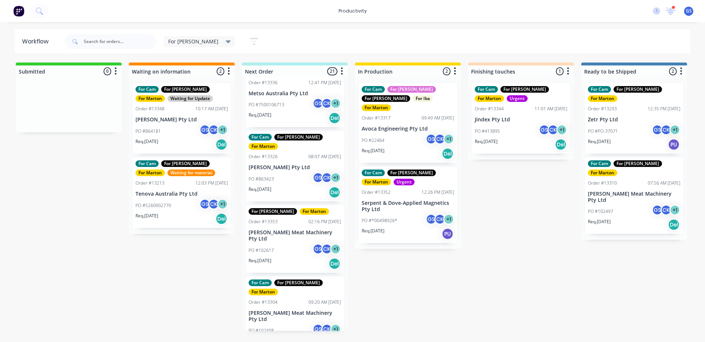
click at [297, 243] on div "PO #102617 GS CK + 1" at bounding box center [295, 250] width 93 height 14
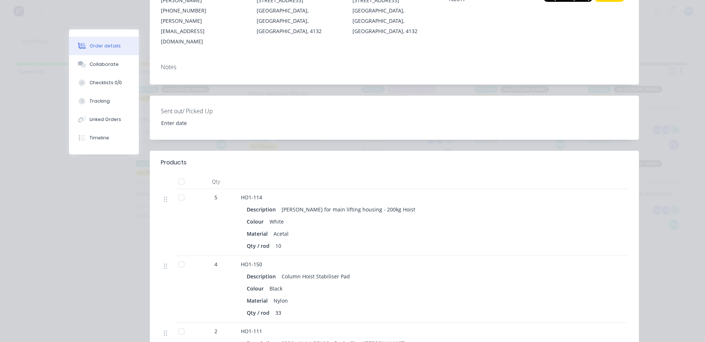
scroll to position [123, 0]
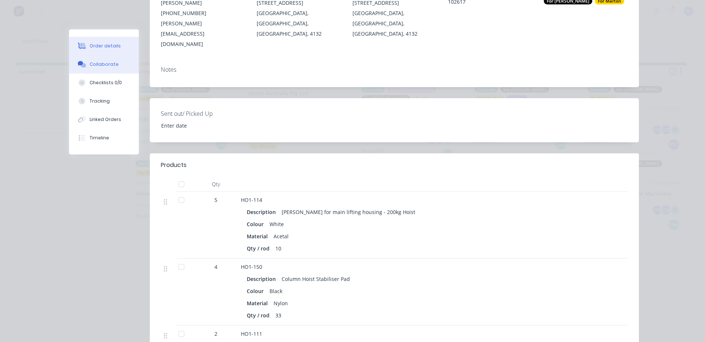
click at [104, 67] on div "Collaborate" at bounding box center [104, 64] width 29 height 7
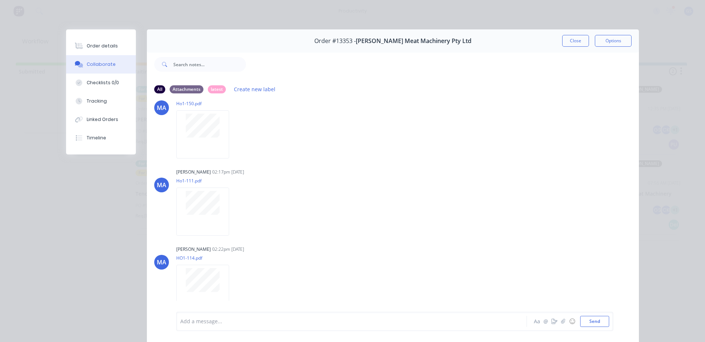
scroll to position [0, 0]
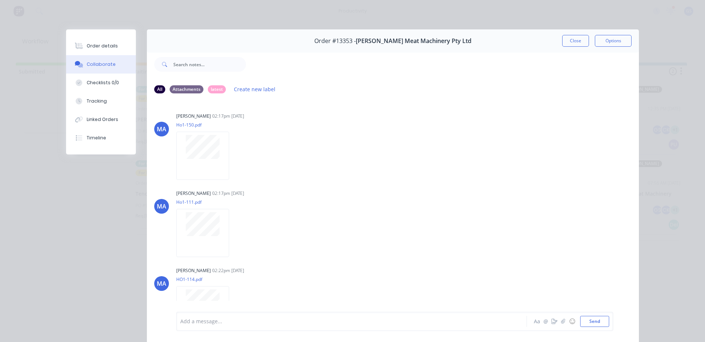
click at [569, 44] on button "Close" at bounding box center [575, 41] width 27 height 12
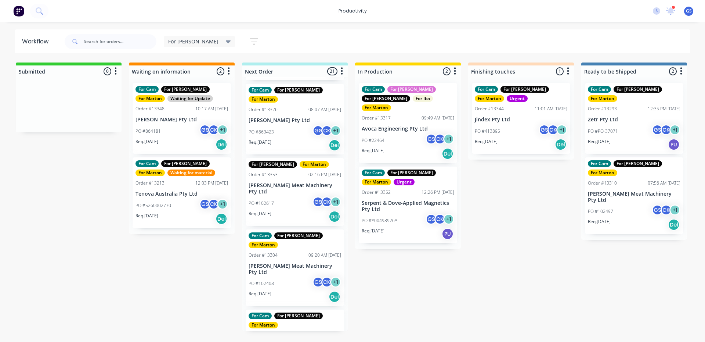
scroll to position [257, 0]
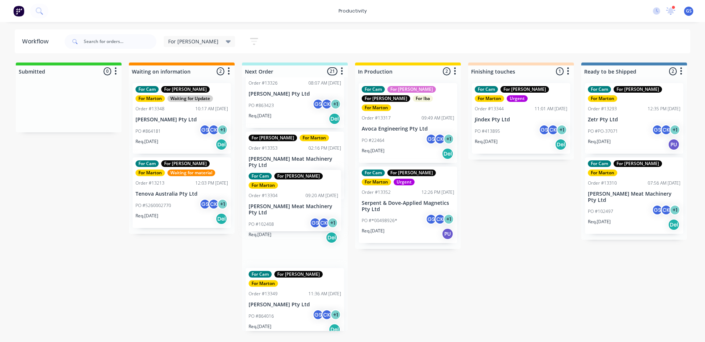
click at [279, 201] on div "For Cam For Gary For Marton Super Urgent Order #13182 11:05 AM 26/09/25 Consep …" at bounding box center [295, 203] width 106 height 253
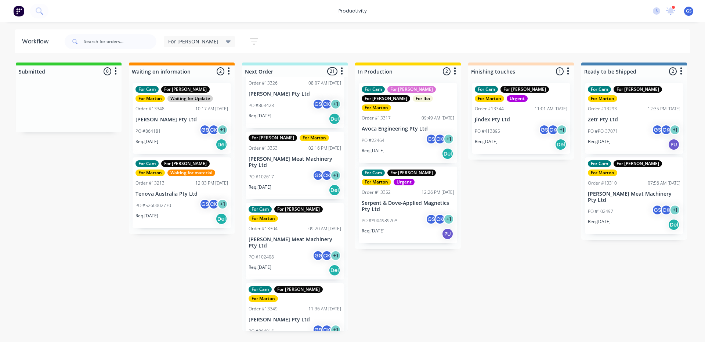
click at [278, 203] on div "For Cam For Gary For Marton Order #13304 09:20 AM 11/09/25 Thompson Meat Machin…" at bounding box center [295, 241] width 98 height 77
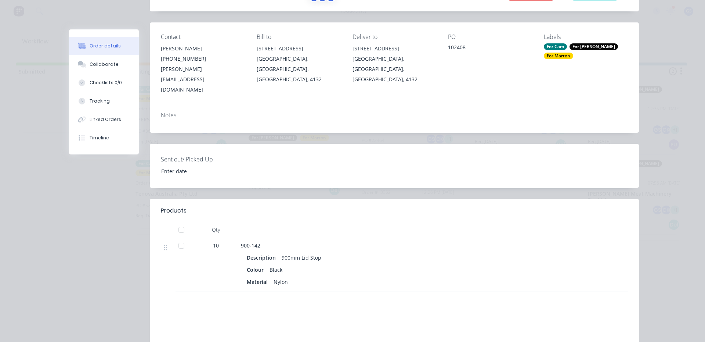
scroll to position [0, 0]
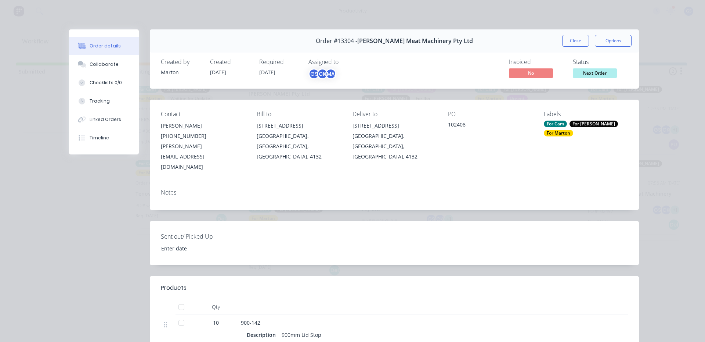
click at [563, 48] on div "Order #13304 - Thompson Meat Machinery Pty Ltd Close Options" at bounding box center [394, 40] width 489 height 23
drag, startPoint x: 565, startPoint y: 47, endPoint x: 564, endPoint y: 43, distance: 3.7
click at [563, 44] on div "Order #13304 - Thompson Meat Machinery Pty Ltd Close Options" at bounding box center [394, 40] width 489 height 23
click at [564, 43] on button "Close" at bounding box center [575, 41] width 27 height 12
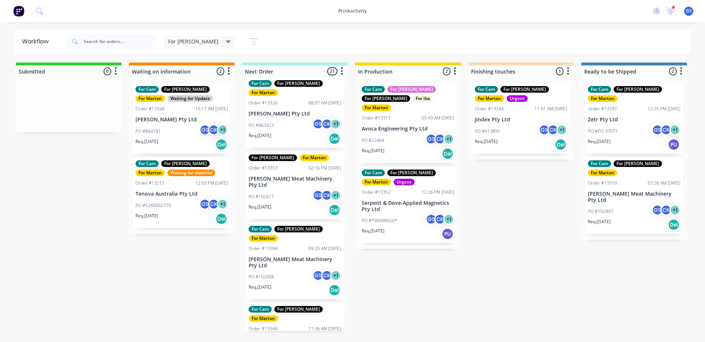
scroll to position [220, 0]
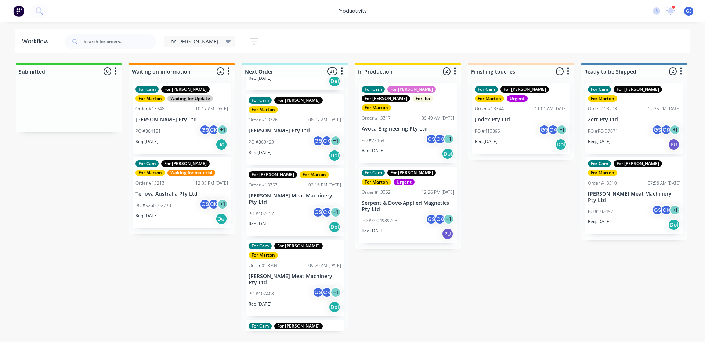
click at [282, 206] on div "PO #102617 GS CK + 1" at bounding box center [295, 213] width 93 height 14
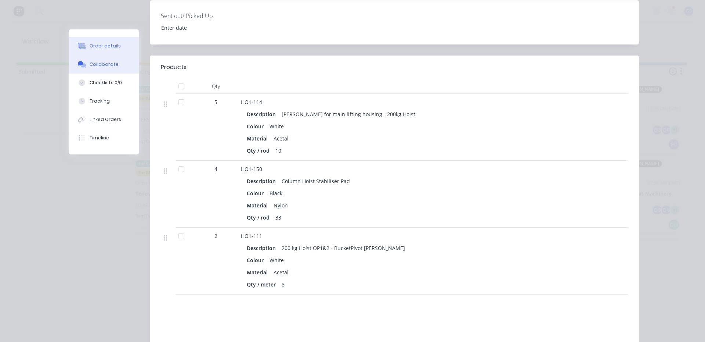
click at [117, 73] on button "Collaborate" at bounding box center [104, 64] width 70 height 18
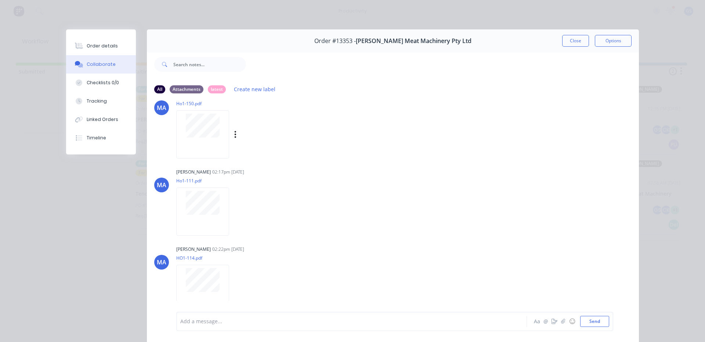
scroll to position [0, 0]
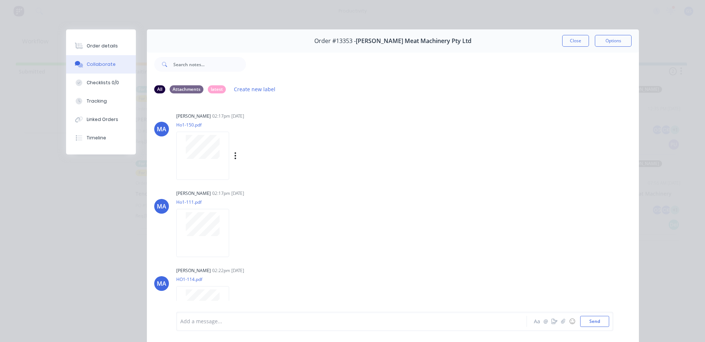
click at [215, 161] on div at bounding box center [202, 155] width 53 height 48
click at [569, 47] on div "Order #13353 - Thompson Meat Machinery Pty Ltd Close Options" at bounding box center [393, 40] width 492 height 23
click at [578, 40] on button "Close" at bounding box center [575, 41] width 27 height 12
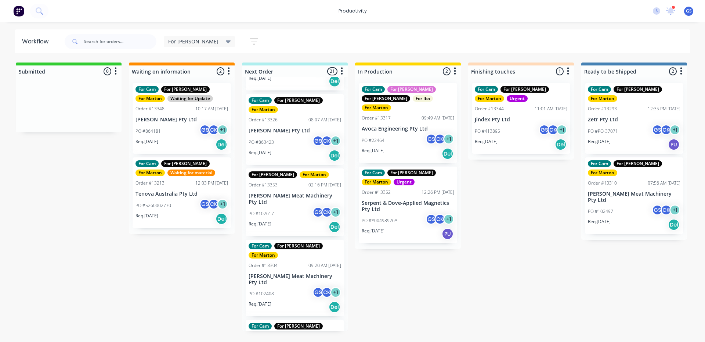
click at [282, 239] on div "For Cam For Gary For Marton Order #13304 09:20 AM 11/09/25 Thompson Meat Machin…" at bounding box center [295, 277] width 98 height 77
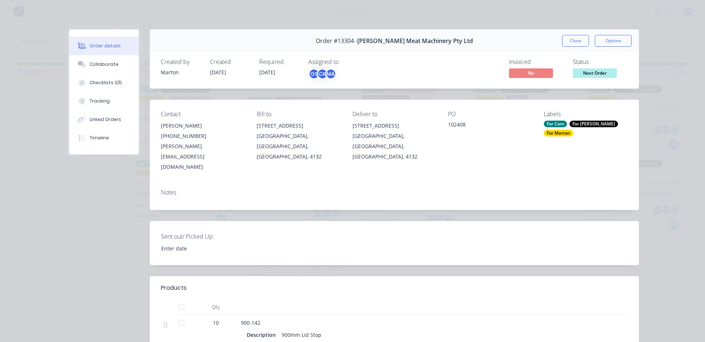
click at [569, 37] on button "Close" at bounding box center [575, 41] width 27 height 12
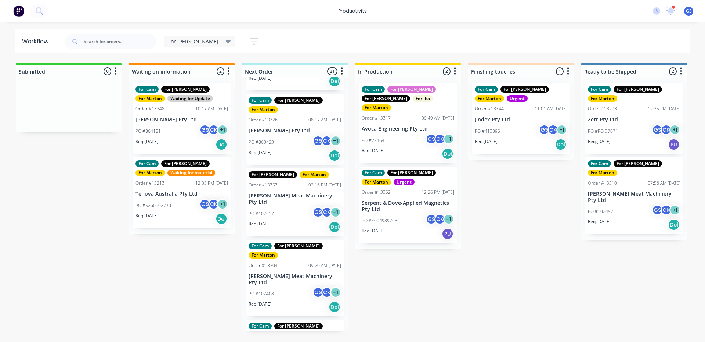
drag, startPoint x: 270, startPoint y: 185, endPoint x: 300, endPoint y: 165, distance: 35.9
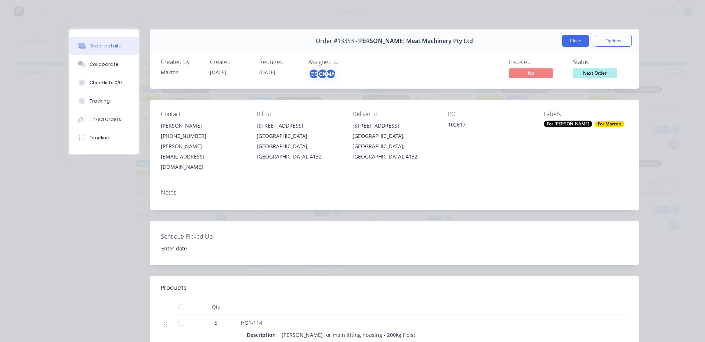
click at [578, 43] on button "Close" at bounding box center [575, 41] width 27 height 12
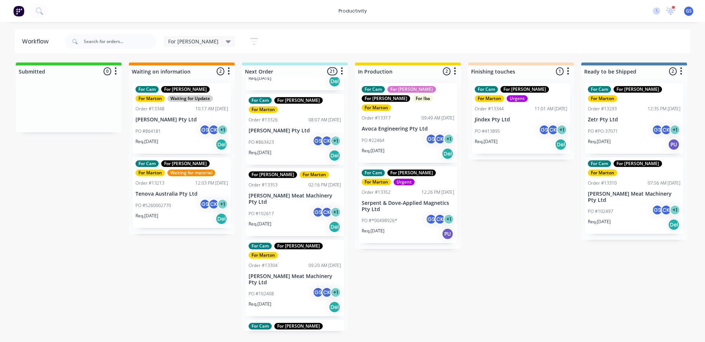
click at [469, 270] on div "Submitted 0 Sort By Created date Required date Order number Customer name Most …" at bounding box center [500, 196] width 1012 height 268
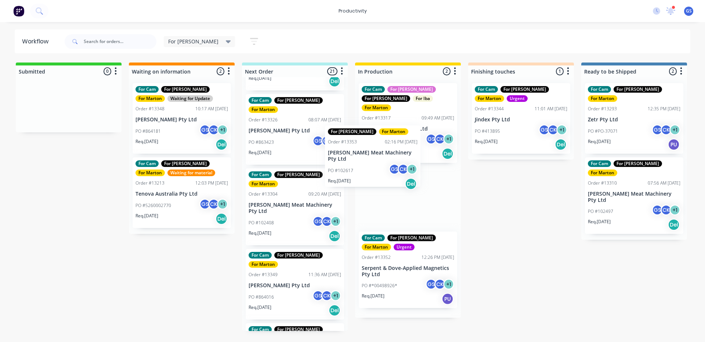
drag, startPoint x: 315, startPoint y: 183, endPoint x: 279, endPoint y: 140, distance: 56.9
click at [382, 169] on div "Submitted 0 Sort By Created date Required date Order number Customer name Most …" at bounding box center [500, 196] width 1012 height 268
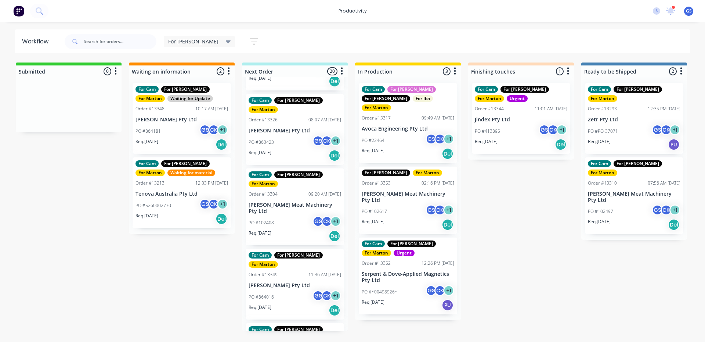
click at [253, 107] on div "For Cam For Gary For Marton Order #13326 08:07 AM 17/09/25 G.H. Varley Pty Ltd …" at bounding box center [295, 129] width 98 height 71
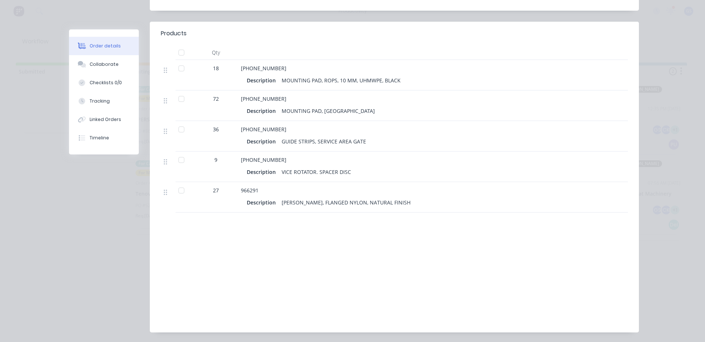
scroll to position [257, 0]
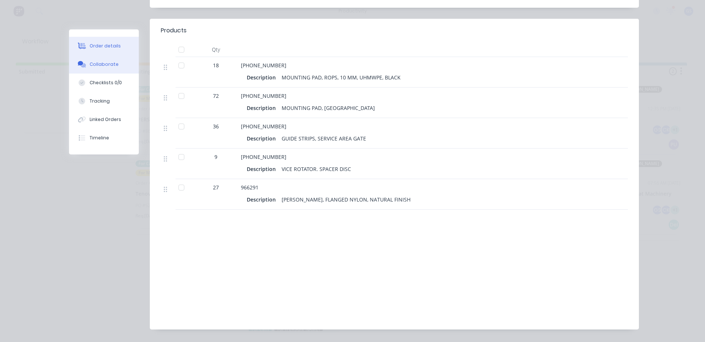
click at [105, 64] on div "Collaborate" at bounding box center [104, 64] width 29 height 7
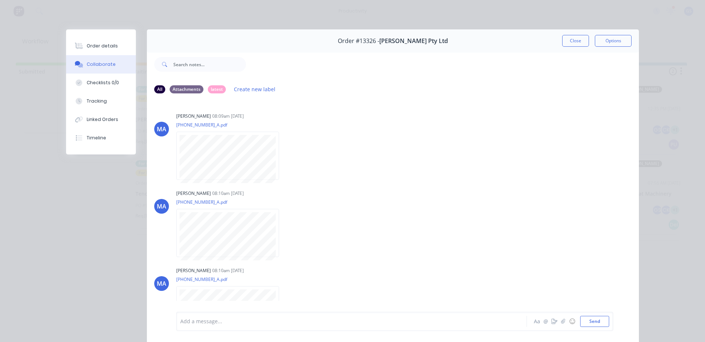
scroll to position [176, 0]
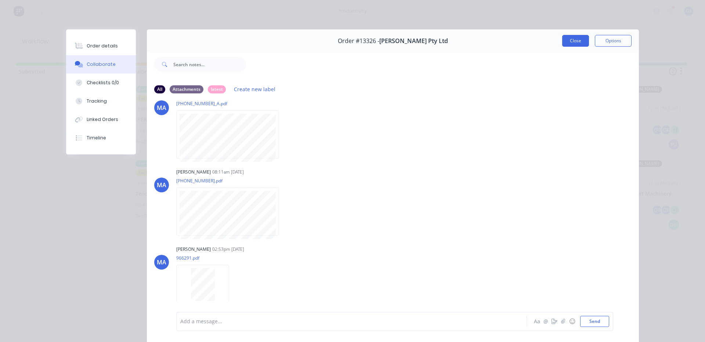
click at [574, 42] on button "Close" at bounding box center [575, 41] width 27 height 12
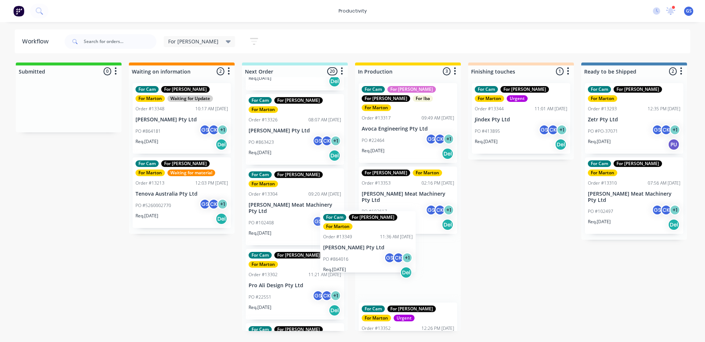
drag, startPoint x: 316, startPoint y: 247, endPoint x: 372, endPoint y: 248, distance: 55.8
click at [372, 248] on div "Submitted 0 Sort By Created date Required date Order number Customer name Most …" at bounding box center [500, 196] width 1012 height 268
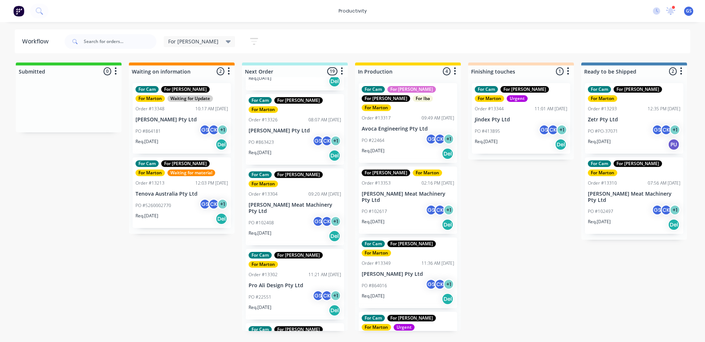
click at [306, 216] on div "PO #102408 GS CK + 1" at bounding box center [295, 223] width 93 height 14
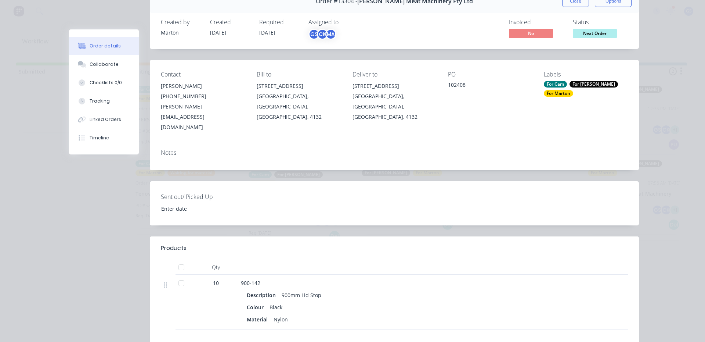
scroll to position [110, 0]
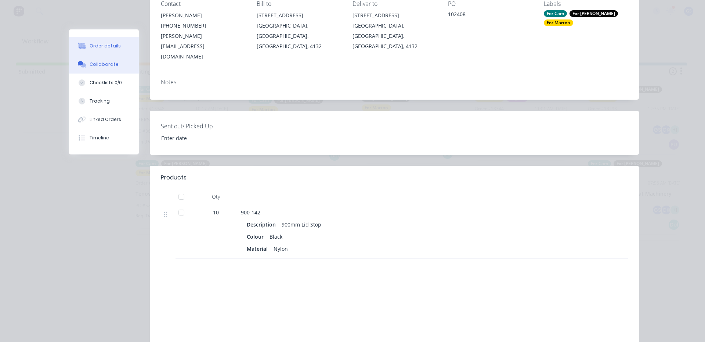
click at [110, 60] on button "Collaborate" at bounding box center [104, 64] width 70 height 18
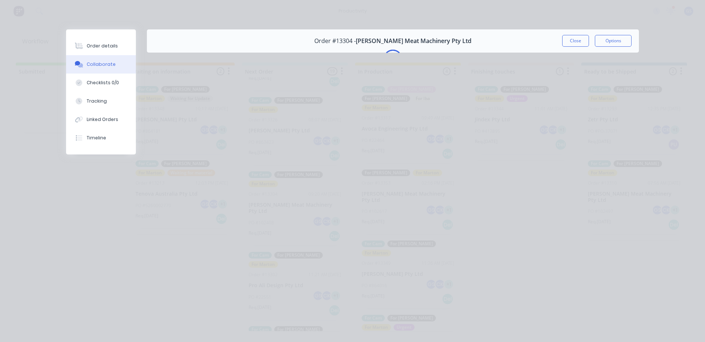
scroll to position [0, 0]
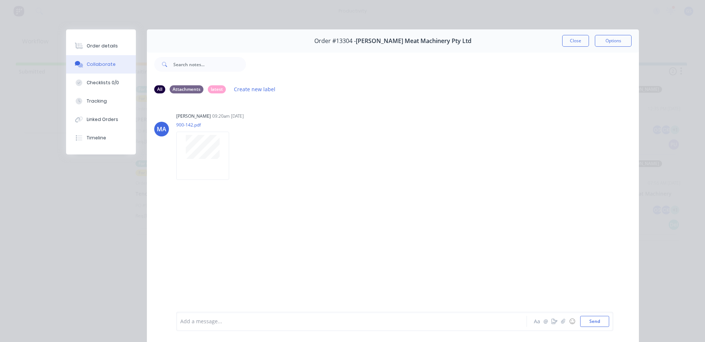
click at [583, 47] on div "Order #13304 - Thompson Meat Machinery Pty Ltd Close Options" at bounding box center [393, 40] width 492 height 23
click at [580, 46] on button "Close" at bounding box center [575, 41] width 27 height 12
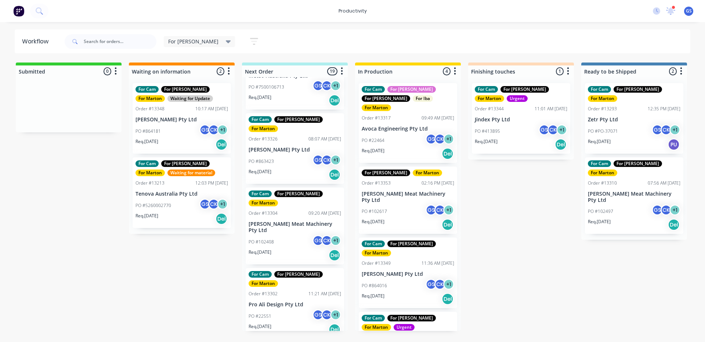
scroll to position [184, 0]
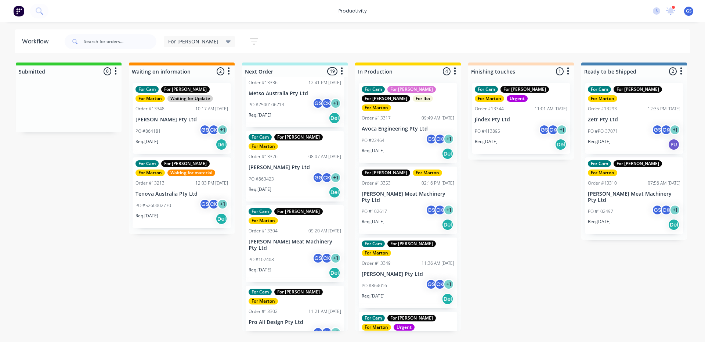
click at [276, 327] on div "PO #22551 GS CK + 1" at bounding box center [295, 334] width 93 height 14
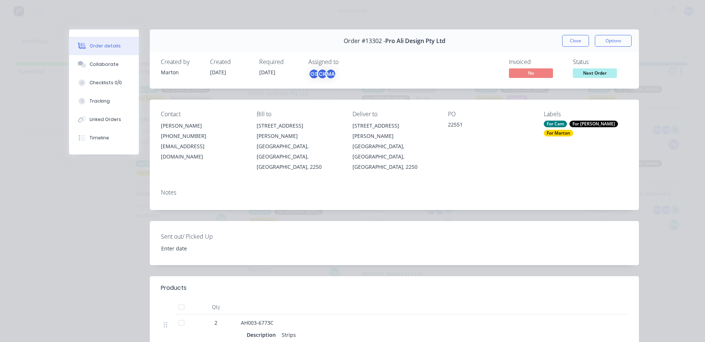
scroll to position [73, 0]
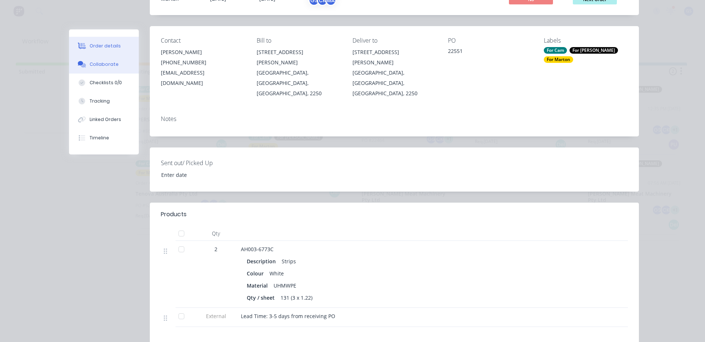
click at [120, 56] on button "Collaborate" at bounding box center [104, 64] width 70 height 18
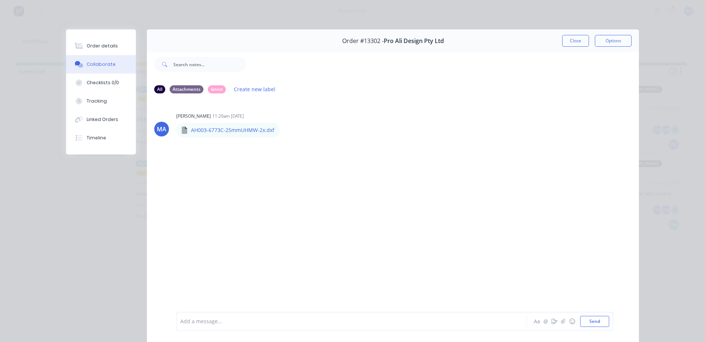
click at [572, 38] on button "Close" at bounding box center [575, 41] width 27 height 12
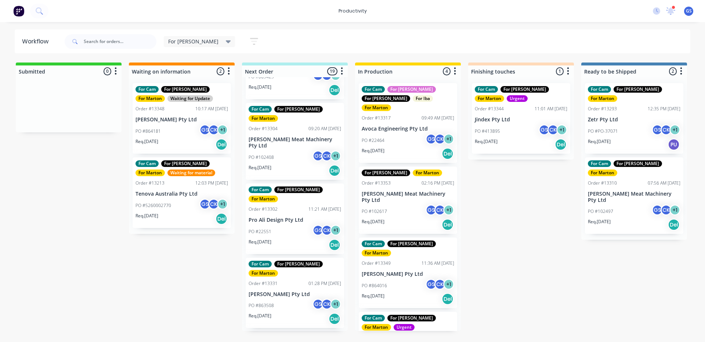
scroll to position [294, 0]
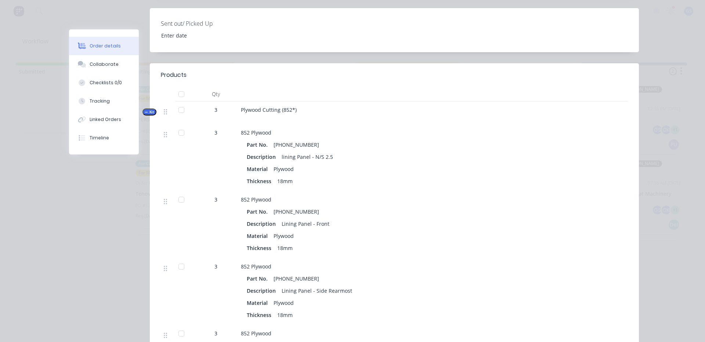
scroll to position [0, 0]
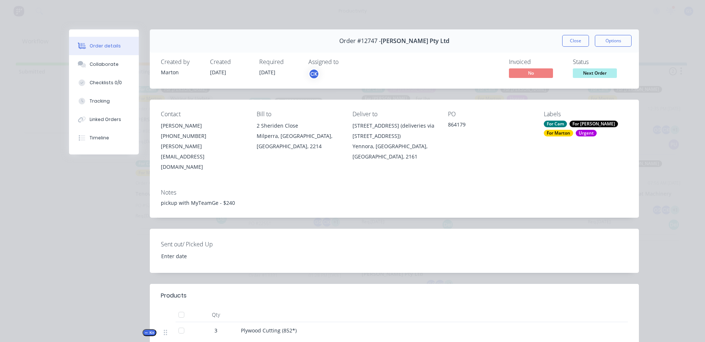
click at [566, 43] on button "Close" at bounding box center [575, 41] width 27 height 12
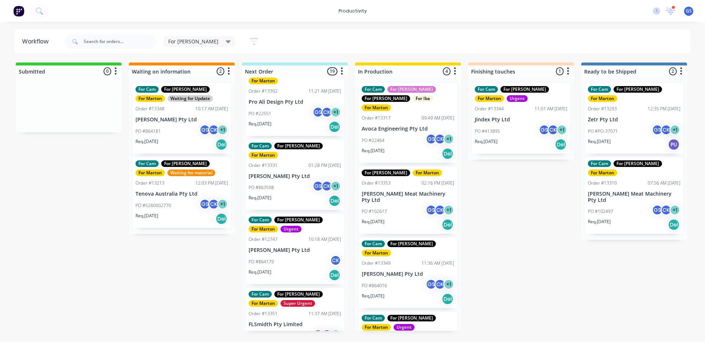
scroll to position [404, 0]
click at [287, 328] on div "PO #45149015 GS CK + 1" at bounding box center [295, 335] width 93 height 14
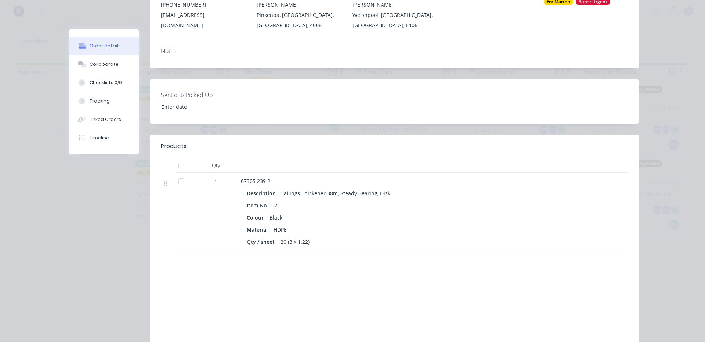
scroll to position [147, 0]
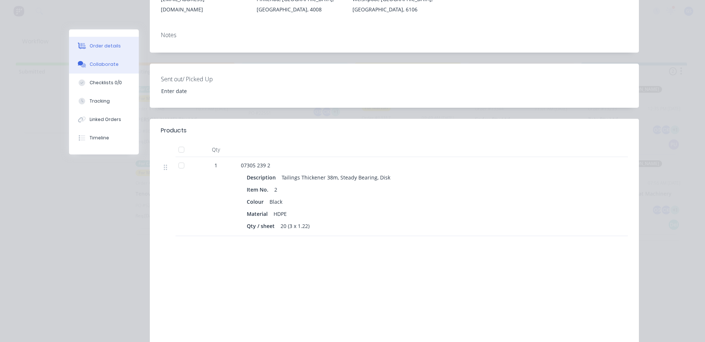
click at [109, 60] on button "Collaborate" at bounding box center [104, 64] width 70 height 18
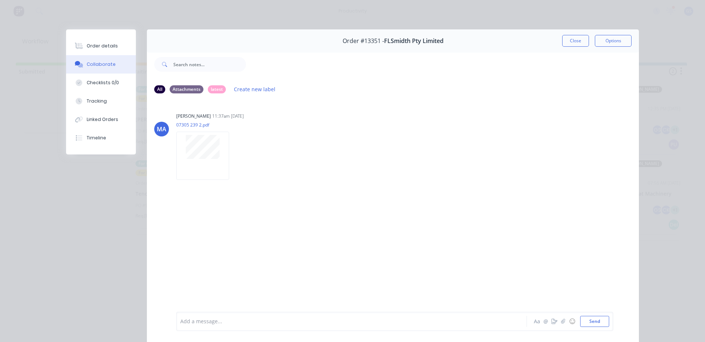
click at [562, 46] on button "Close" at bounding box center [575, 41] width 27 height 12
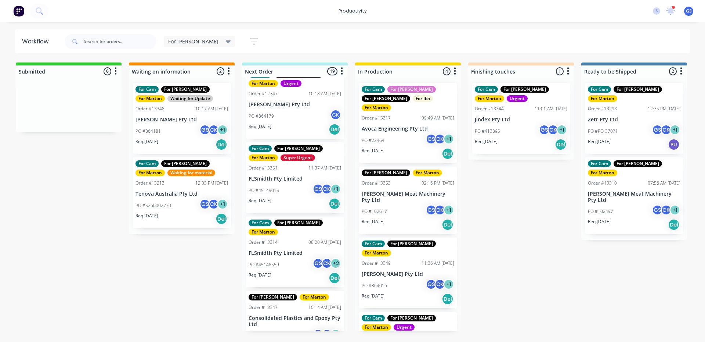
scroll to position [551, 0]
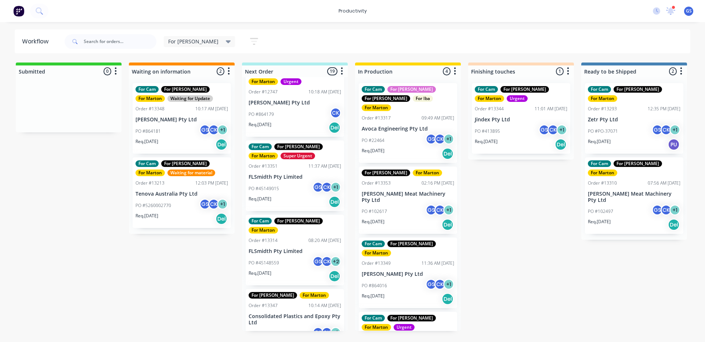
click at [289, 270] on div "Req. 09/10/25 Del" at bounding box center [295, 276] width 93 height 12
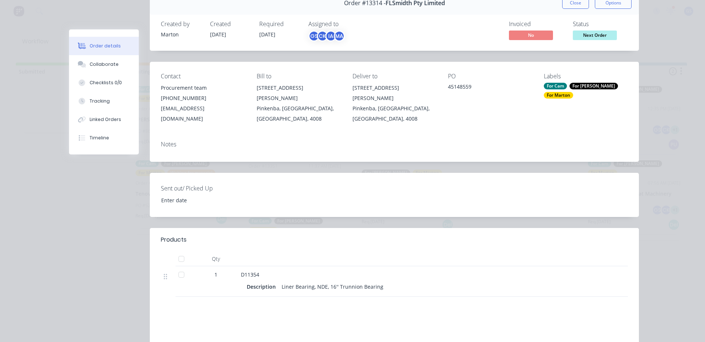
scroll to position [0, 0]
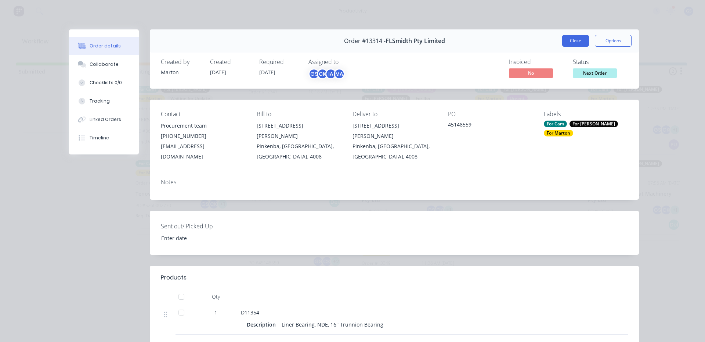
click at [583, 40] on button "Close" at bounding box center [575, 41] width 27 height 12
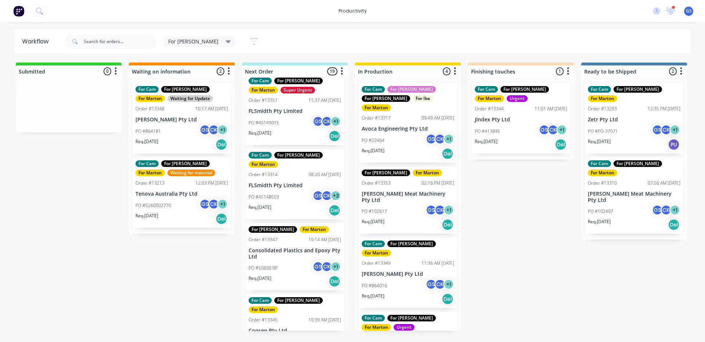
scroll to position [624, 0]
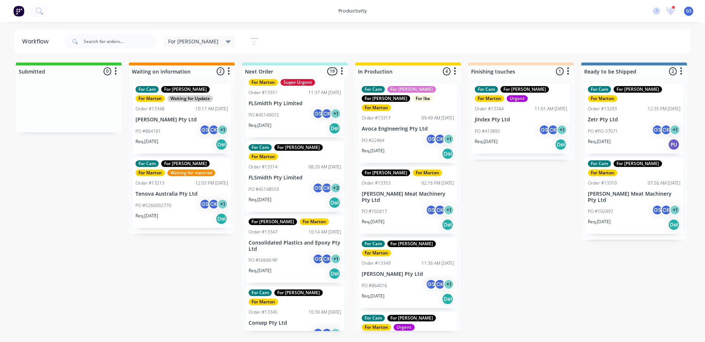
click at [279, 244] on div "For Cam For Gary For Marton Super Urgent Order #13182 11:05 AM 26/09/25 Consep …" at bounding box center [295, 203] width 106 height 253
click at [281, 286] on div "For Cam For Gary For Marton Order #13345 10:39 AM 25/09/25 Consep Pty Ltd PO #C…" at bounding box center [295, 321] width 98 height 71
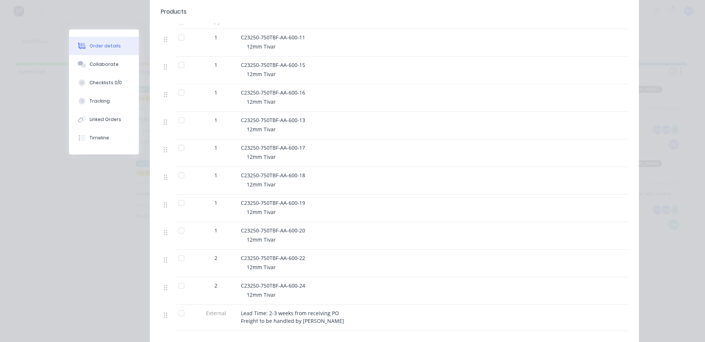
scroll to position [184, 0]
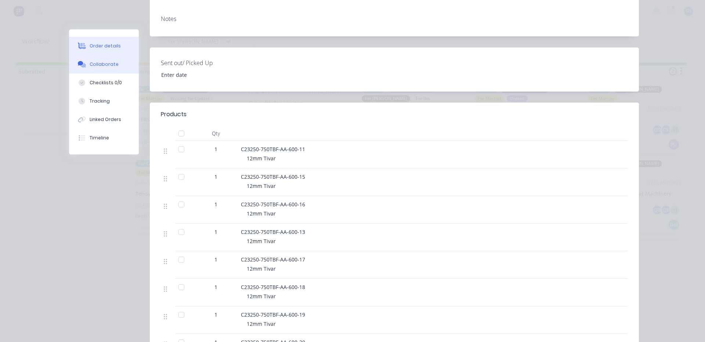
drag, startPoint x: 112, startPoint y: 64, endPoint x: 118, endPoint y: 64, distance: 5.9
click at [112, 62] on div "Collaborate" at bounding box center [104, 64] width 29 height 7
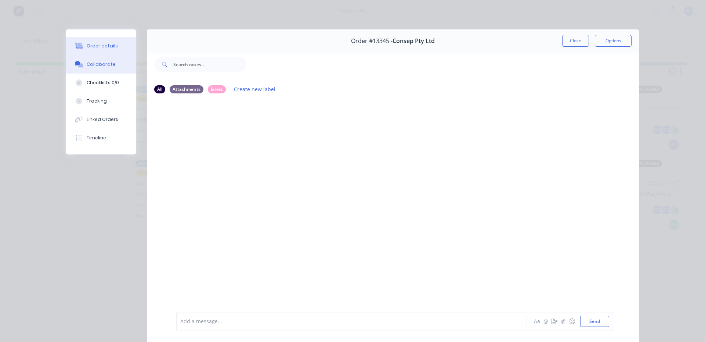
drag, startPoint x: 101, startPoint y: 44, endPoint x: 101, endPoint y: 50, distance: 6.2
click at [99, 46] on div "Order details" at bounding box center [102, 46] width 31 height 7
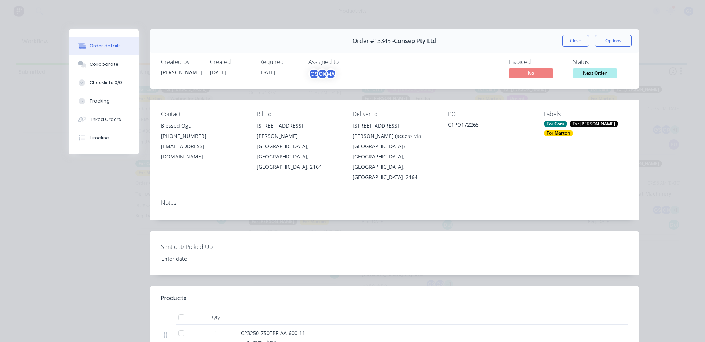
drag, startPoint x: 584, startPoint y: 38, endPoint x: 581, endPoint y: 41, distance: 4.4
click at [581, 40] on button "Close" at bounding box center [575, 41] width 27 height 12
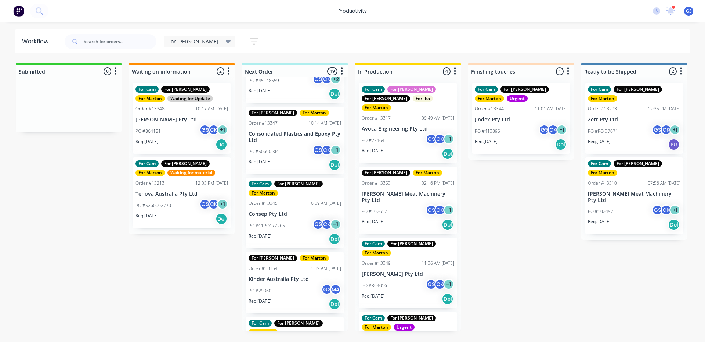
scroll to position [735, 0]
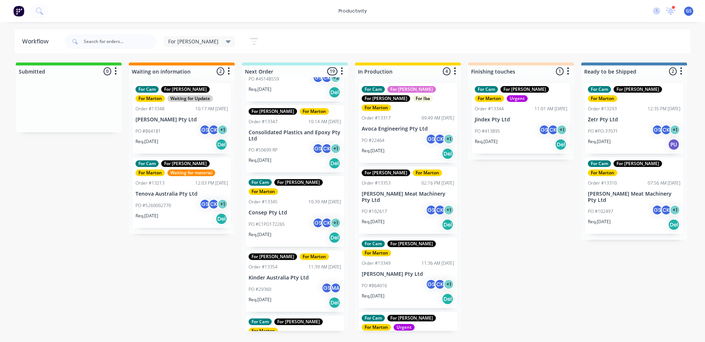
click at [292, 213] on div "For Cam For Gary For Marton Super Urgent Order #13182 11:05 AM 26/09/25 Consep …" at bounding box center [295, 203] width 106 height 253
click at [290, 282] on div "PO #29360 GS MA" at bounding box center [295, 289] width 93 height 14
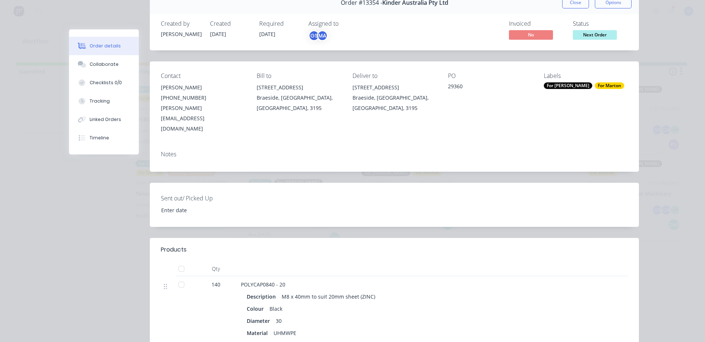
scroll to position [0, 0]
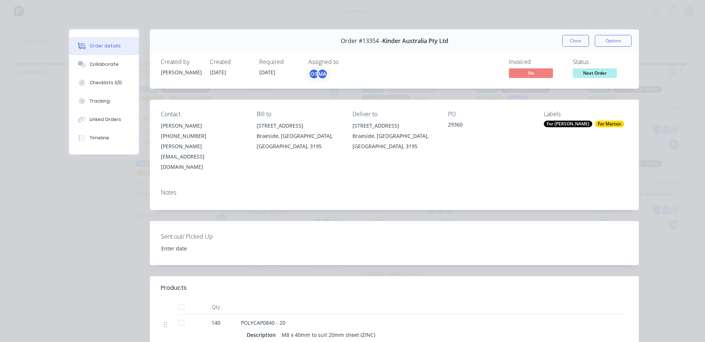
click at [563, 40] on button "Close" at bounding box center [575, 41] width 27 height 12
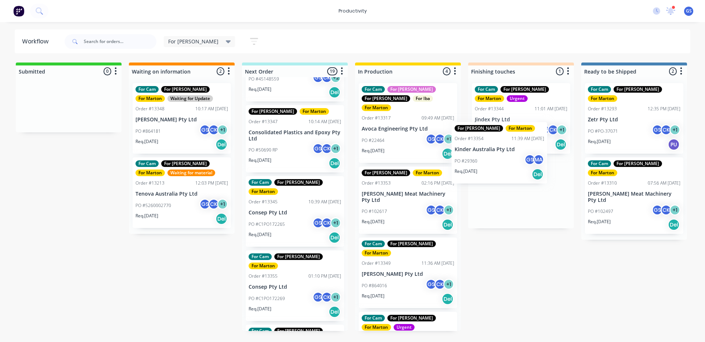
drag, startPoint x: 267, startPoint y: 213, endPoint x: 466, endPoint y: 163, distance: 204.8
click at [482, 164] on div "Submitted 0 Sort By Created date Required date Order number Customer name Most …" at bounding box center [500, 196] width 1012 height 268
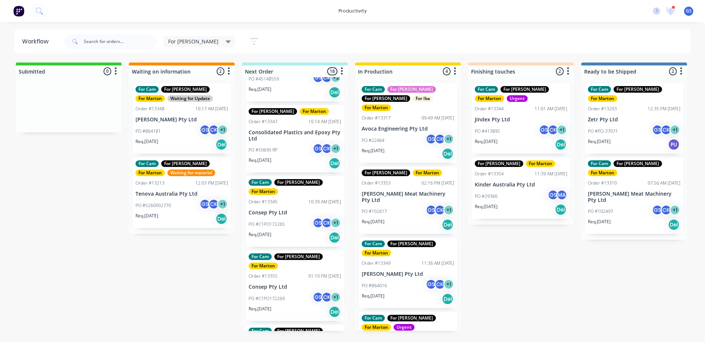
click at [275, 291] on div "PO #C1PO172269 GS CK + 1" at bounding box center [295, 298] width 93 height 14
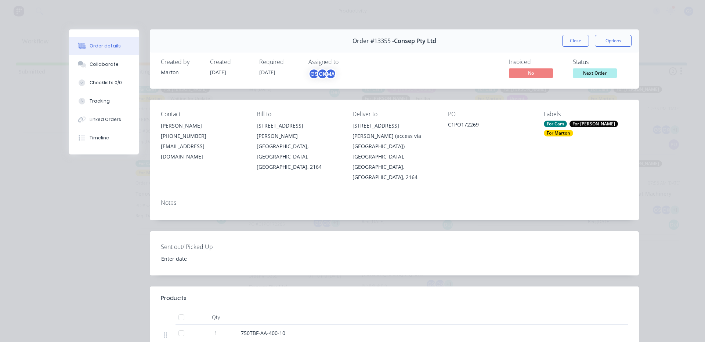
click at [556, 44] on div "Order #13355 - Consep Pty Ltd Close Options" at bounding box center [394, 40] width 489 height 23
click at [564, 40] on button "Close" at bounding box center [575, 41] width 27 height 12
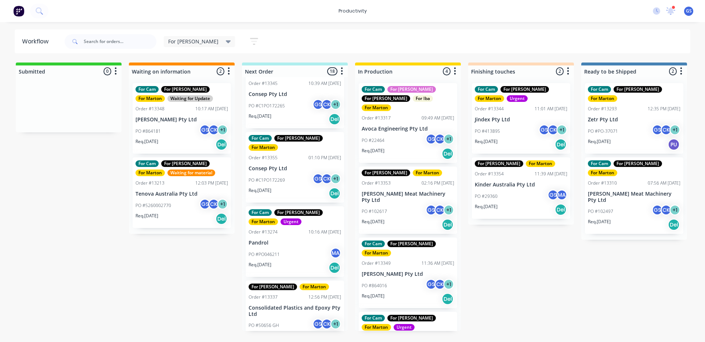
scroll to position [882, 0]
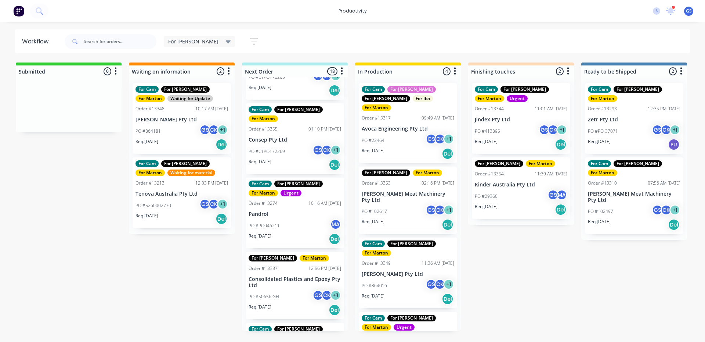
click at [288, 289] on div "PO #50656 GH GS CK + 1" at bounding box center [295, 296] width 93 height 14
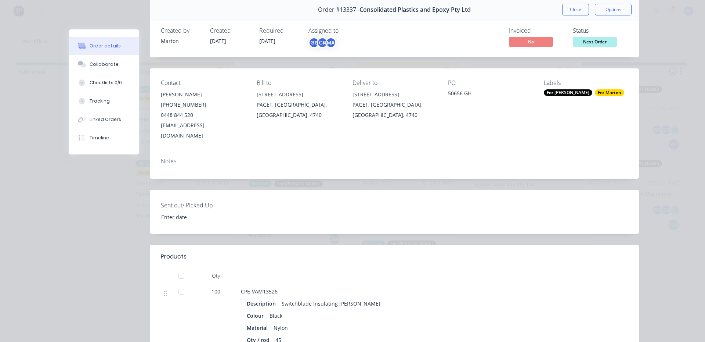
scroll to position [0, 0]
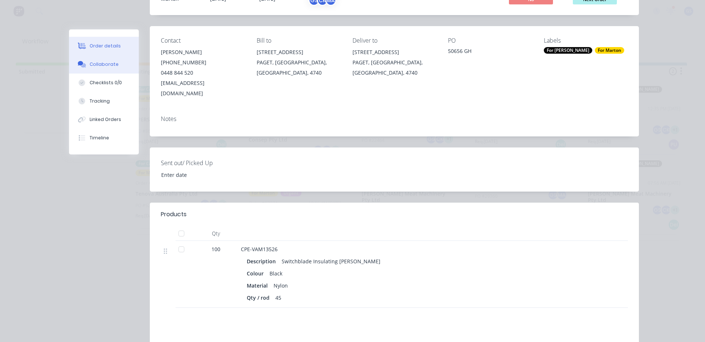
click at [101, 65] on div "Collaborate" at bounding box center [104, 64] width 29 height 7
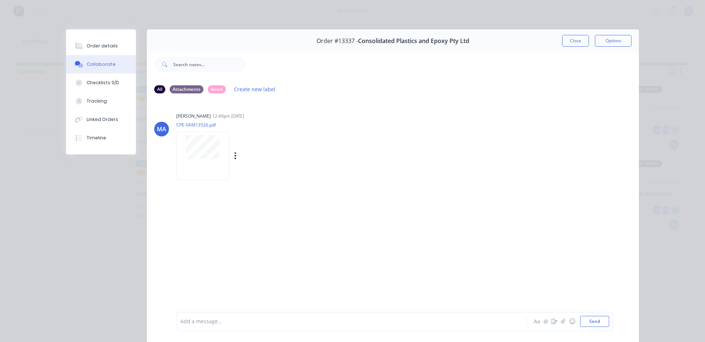
click at [183, 148] on div at bounding box center [203, 147] width 46 height 24
click at [575, 40] on button "Close" at bounding box center [575, 41] width 27 height 12
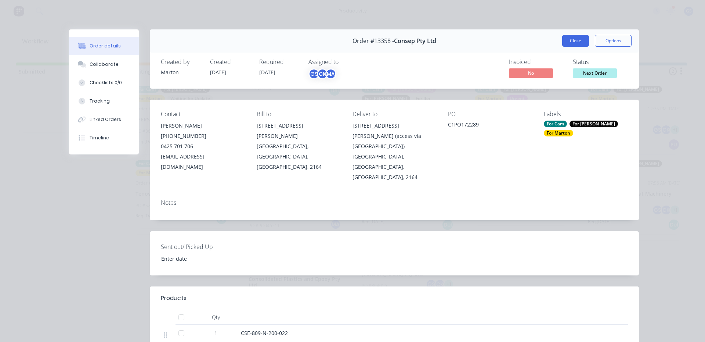
click at [566, 39] on button "Close" at bounding box center [575, 41] width 27 height 12
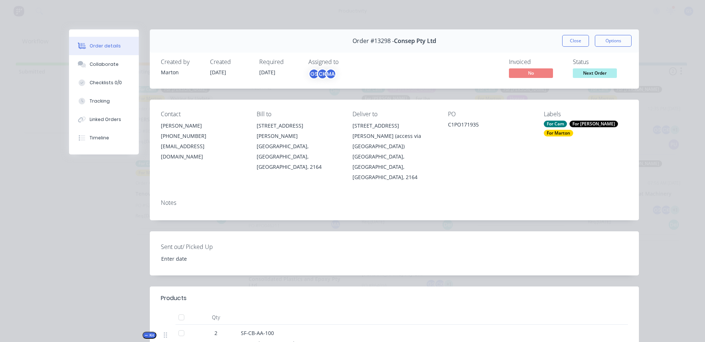
drag, startPoint x: 569, startPoint y: 40, endPoint x: 573, endPoint y: 44, distance: 5.2
click at [571, 43] on button "Close" at bounding box center [575, 41] width 27 height 12
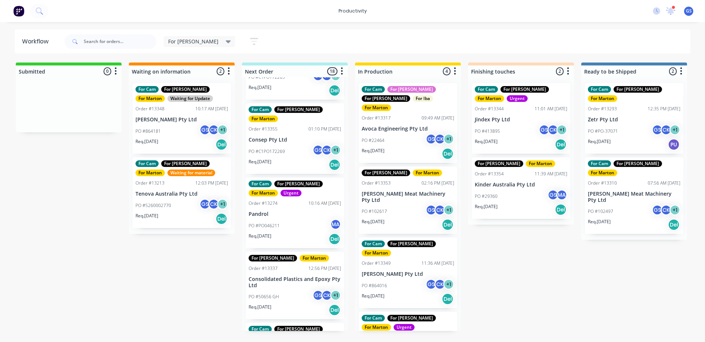
click at [287, 276] on p "Consolidated Plastics and Epoxy Pty Ltd" at bounding box center [295, 282] width 93 height 12
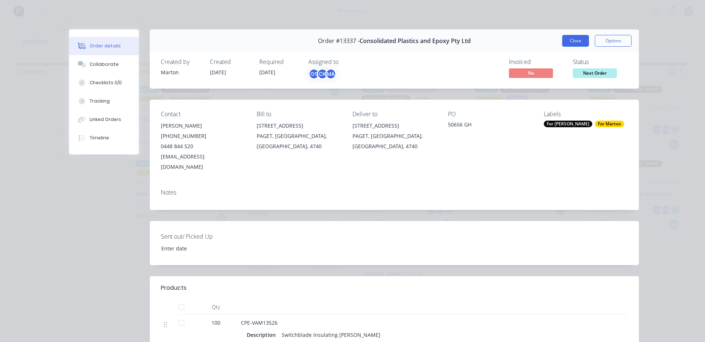
click at [570, 46] on button "Close" at bounding box center [575, 41] width 27 height 12
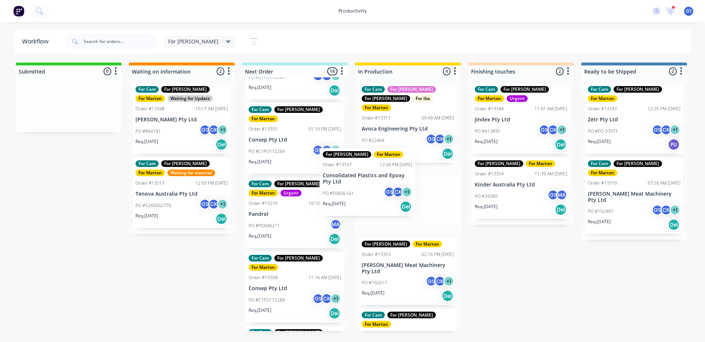
drag, startPoint x: 296, startPoint y: 197, endPoint x: 373, endPoint y: 179, distance: 79.0
click at [373, 179] on div "Submitted 0 Sort By Created date Required date Order number Customer name Most …" at bounding box center [500, 196] width 1012 height 268
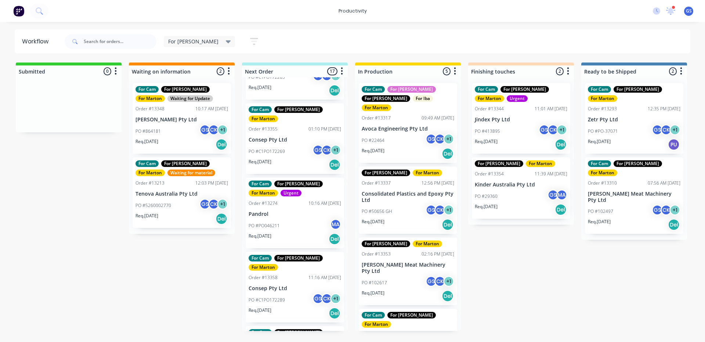
click at [536, 209] on div "Req. 09/10/25 Del" at bounding box center [521, 209] width 93 height 12
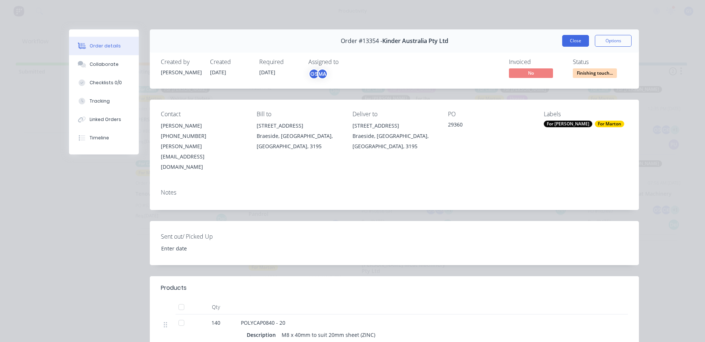
click at [577, 41] on button "Close" at bounding box center [575, 41] width 27 height 12
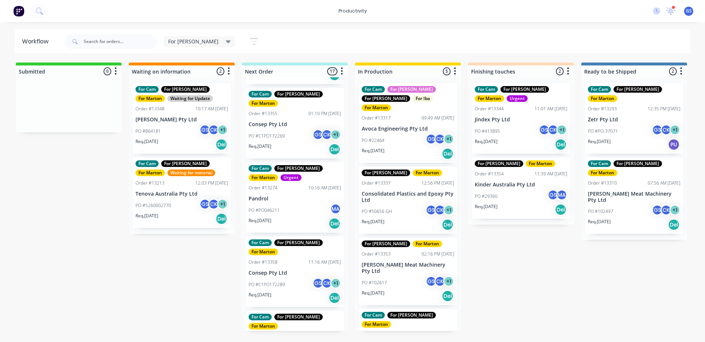
scroll to position [905, 0]
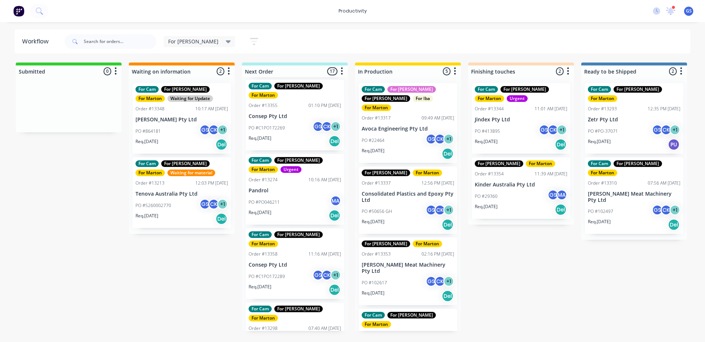
click at [412, 191] on p "Consolidated Plastics and Epoxy Pty Ltd" at bounding box center [408, 197] width 93 height 12
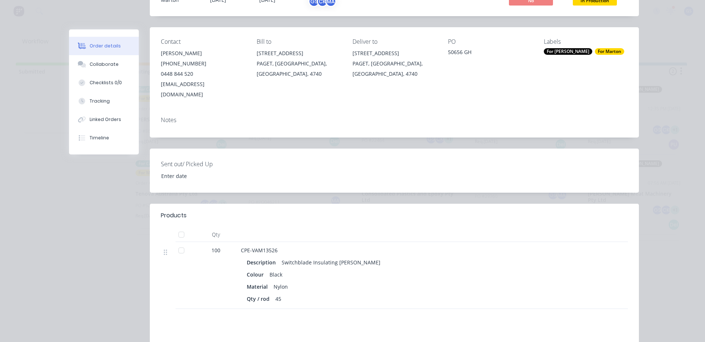
scroll to position [0, 0]
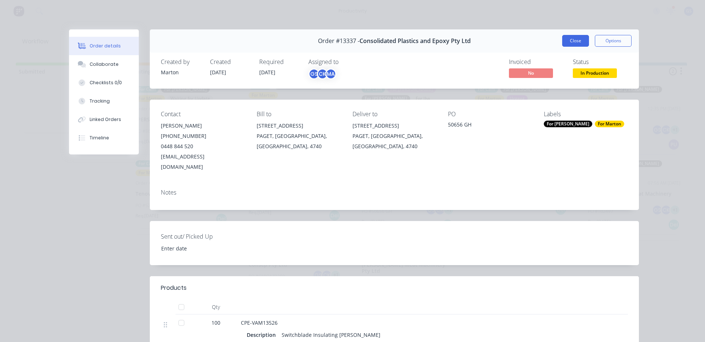
click at [566, 45] on button "Close" at bounding box center [575, 41] width 27 height 12
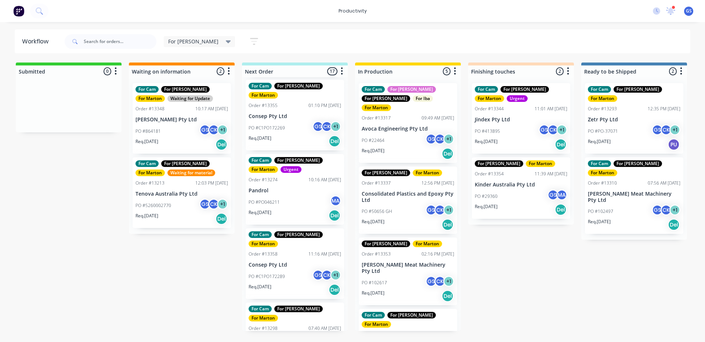
click at [405, 275] on div "PO #102617 GS CK + 1" at bounding box center [408, 282] width 93 height 14
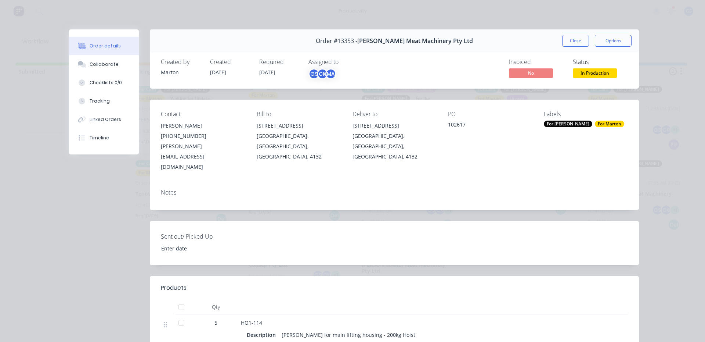
click at [582, 40] on button "Close" at bounding box center [575, 41] width 27 height 12
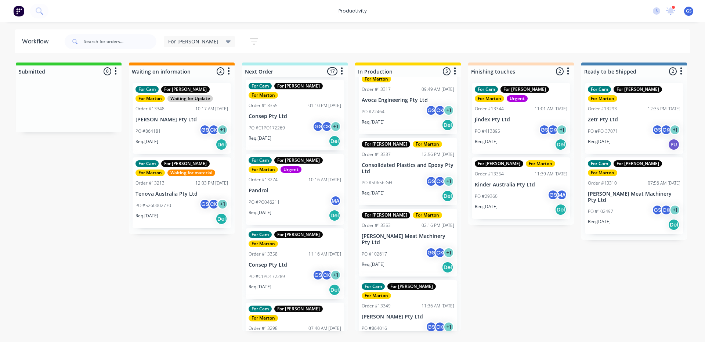
scroll to position [105, 0]
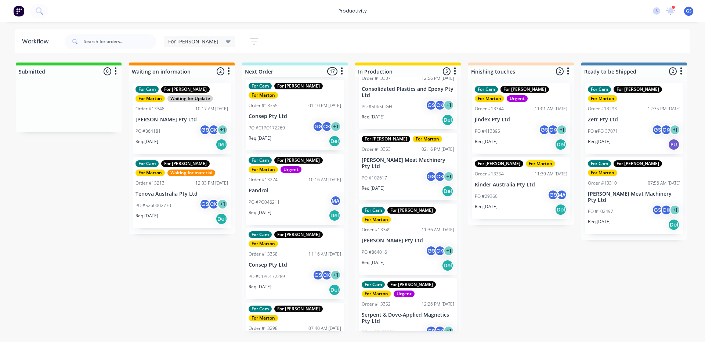
click at [416, 259] on div "Req. 03/10/25 Del" at bounding box center [408, 265] width 93 height 12
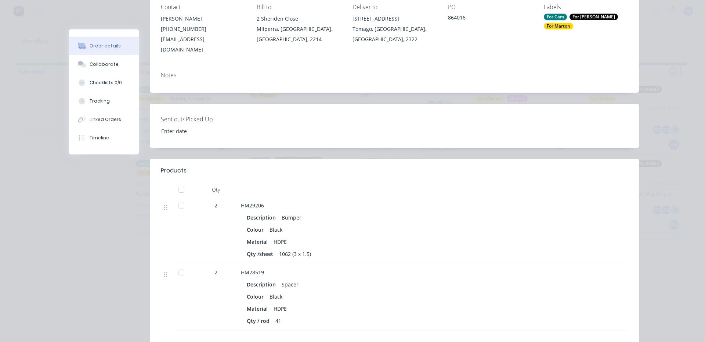
scroll to position [110, 0]
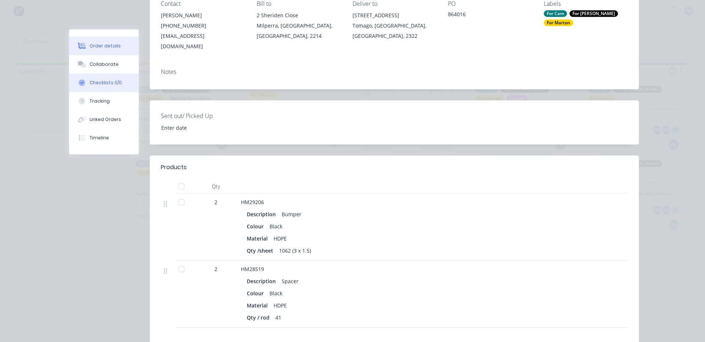
click at [95, 76] on button "Checklists 0/0" at bounding box center [104, 82] width 70 height 18
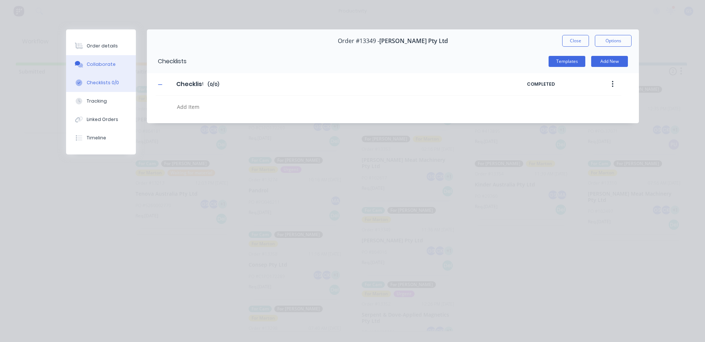
click at [92, 67] on div "Collaborate" at bounding box center [101, 64] width 29 height 7
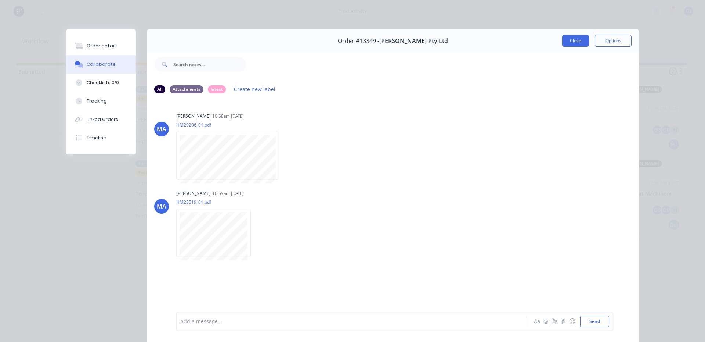
click at [566, 43] on button "Close" at bounding box center [575, 41] width 27 height 12
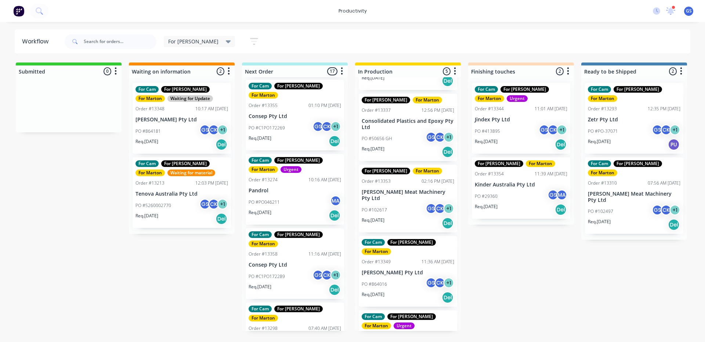
scroll to position [73, 0]
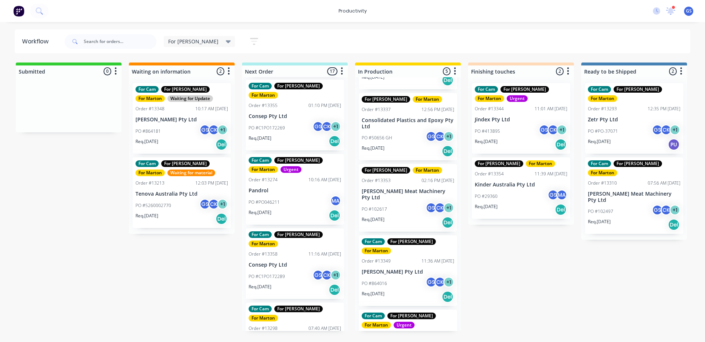
click at [400, 290] on div "Req. 03/10/25 Del" at bounding box center [408, 296] width 93 height 12
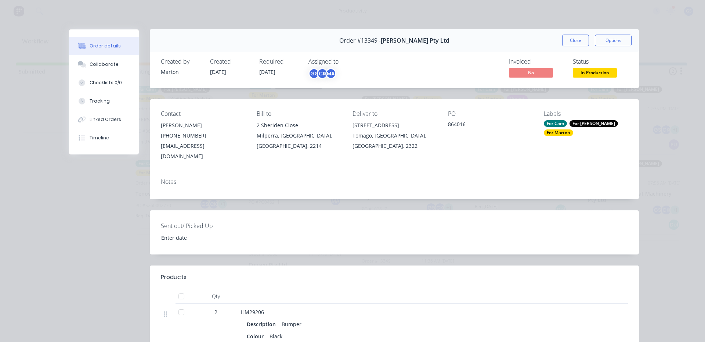
scroll to position [0, 0]
click at [566, 39] on button "Close" at bounding box center [575, 41] width 27 height 12
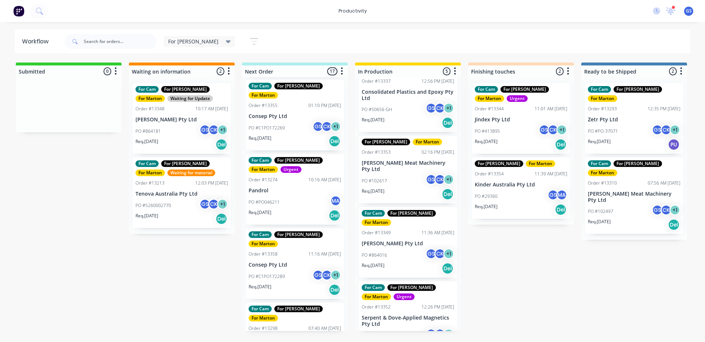
scroll to position [105, 0]
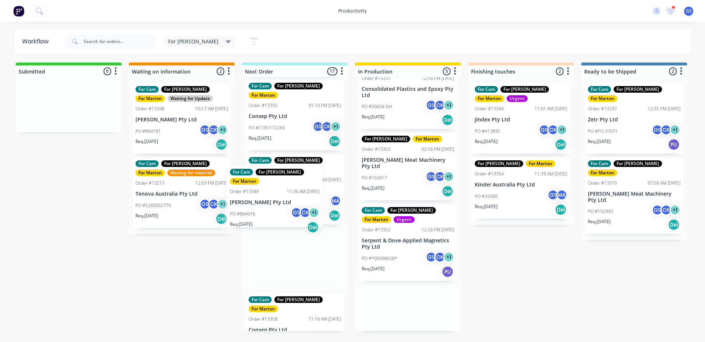
drag, startPoint x: 412, startPoint y: 221, endPoint x: 292, endPoint y: 203, distance: 120.8
click at [289, 203] on div "Submitted 0 Sort By Created date Required date Order number Customer name Most …" at bounding box center [500, 196] width 1012 height 268
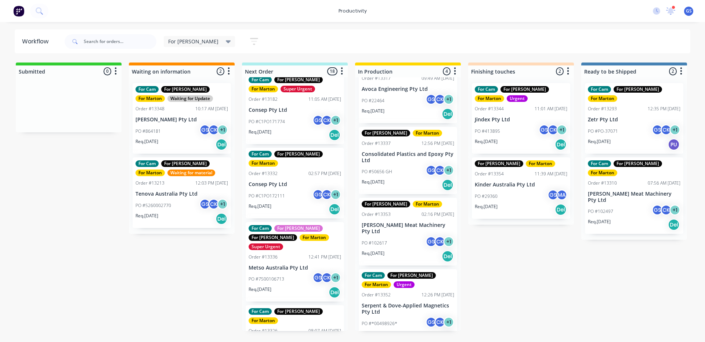
scroll to position [0, 0]
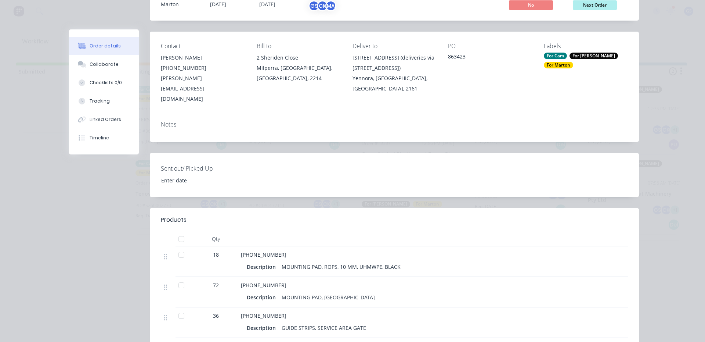
scroll to position [220, 0]
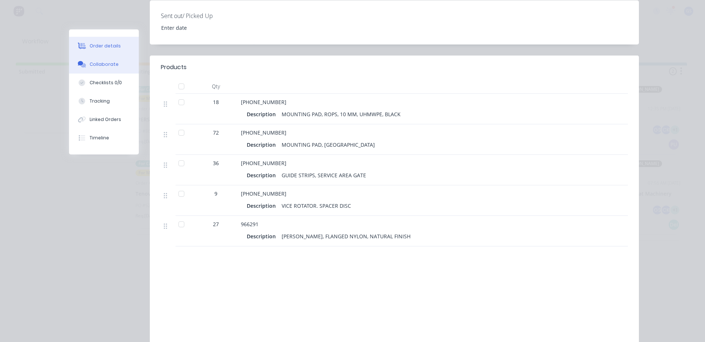
click at [100, 68] on button "Collaborate" at bounding box center [104, 64] width 70 height 18
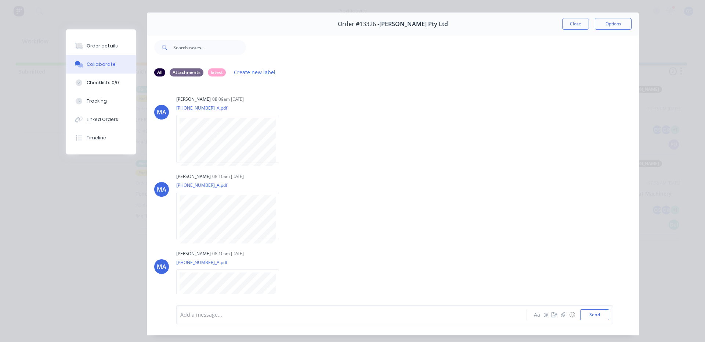
scroll to position [0, 0]
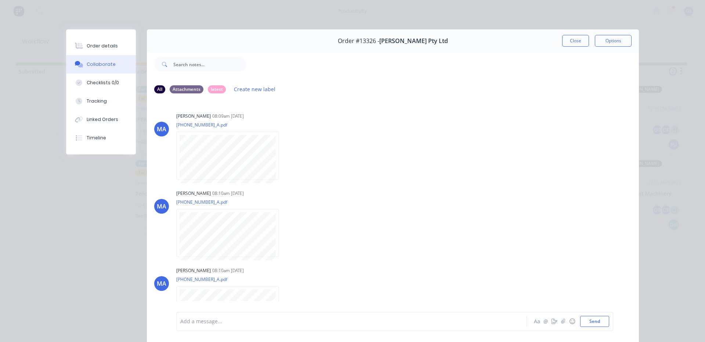
click at [579, 47] on div "Order #13326 - G.H. Varley Pty Ltd Close Options" at bounding box center [393, 40] width 492 height 23
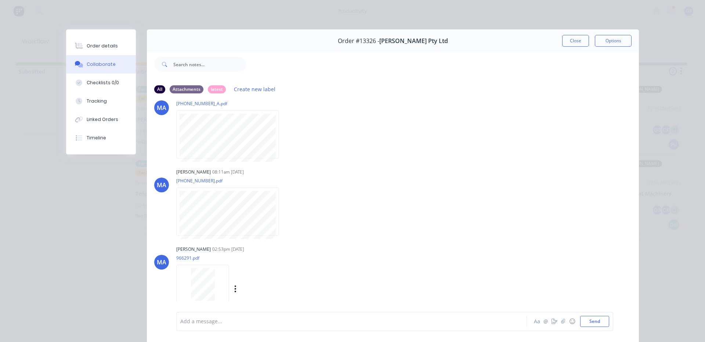
scroll to position [39, 0]
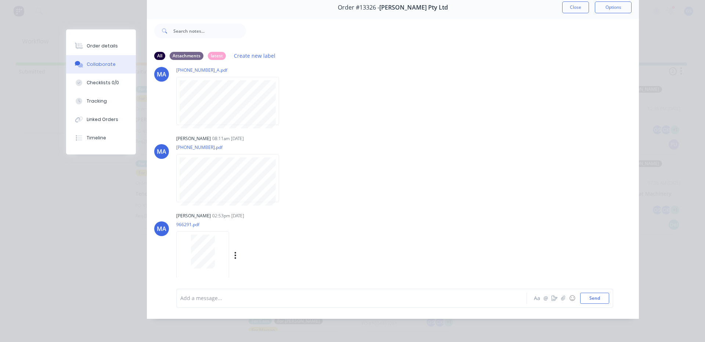
click at [212, 246] on div at bounding box center [203, 251] width 46 height 34
click at [565, 3] on button "Close" at bounding box center [575, 7] width 27 height 12
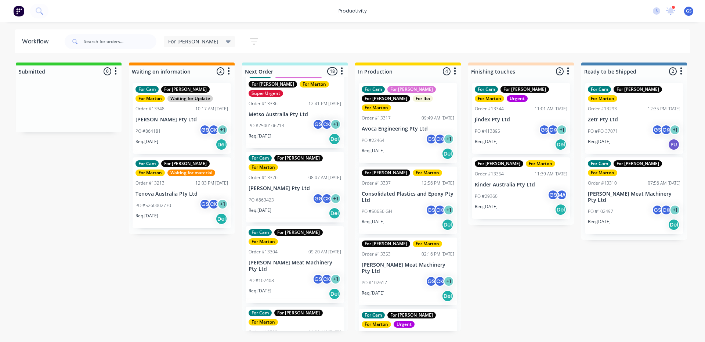
scroll to position [184, 0]
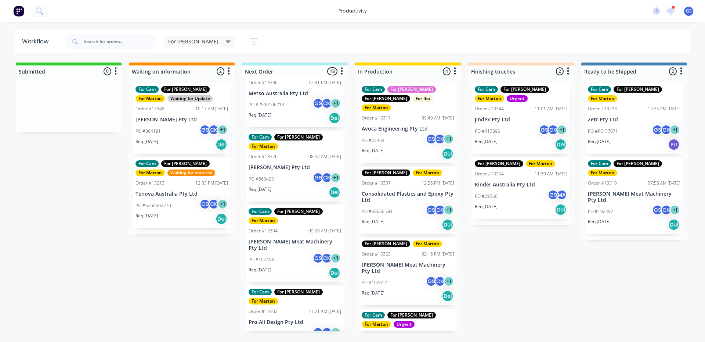
click at [284, 158] on div "For Cam For Gary For Marton Super Urgent Order #13182 11:05 AM 26/09/25 Consep …" at bounding box center [295, 203] width 106 height 253
click at [284, 186] on div "Req. 02/10/25 Del" at bounding box center [295, 192] width 93 height 12
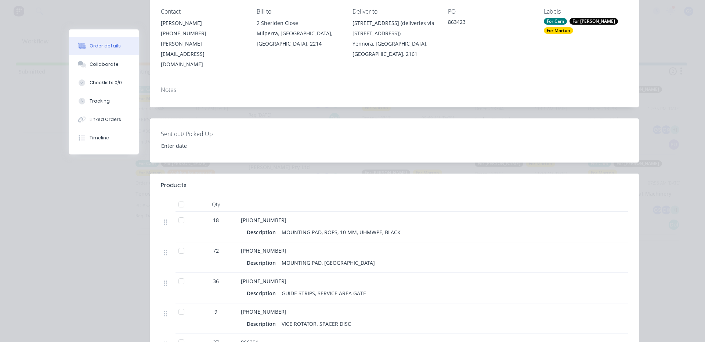
scroll to position [268, 0]
